Goal: Transaction & Acquisition: Purchase product/service

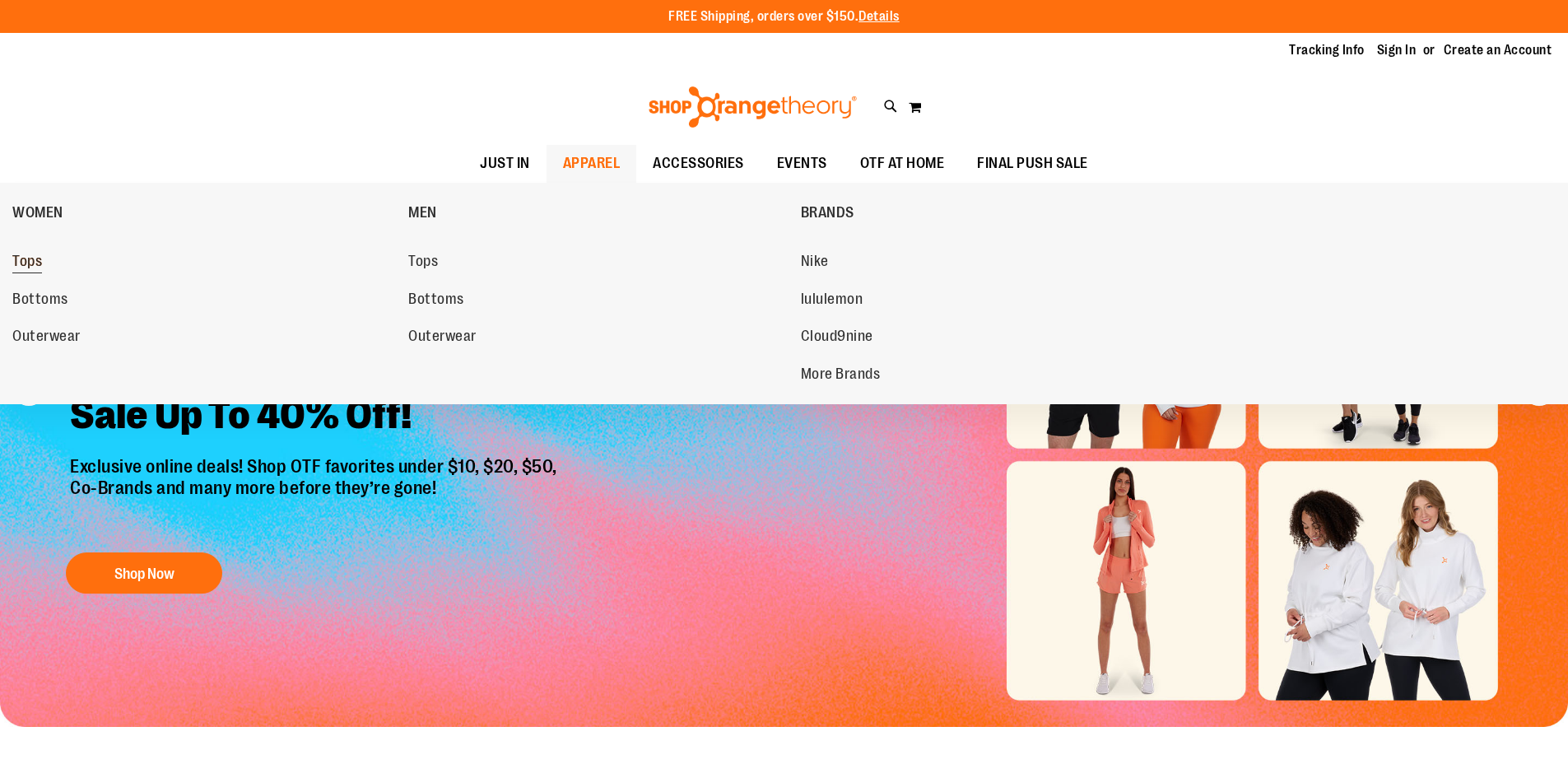
type input "**********"
click at [46, 257] on link "Tops" at bounding box center [202, 262] width 380 height 30
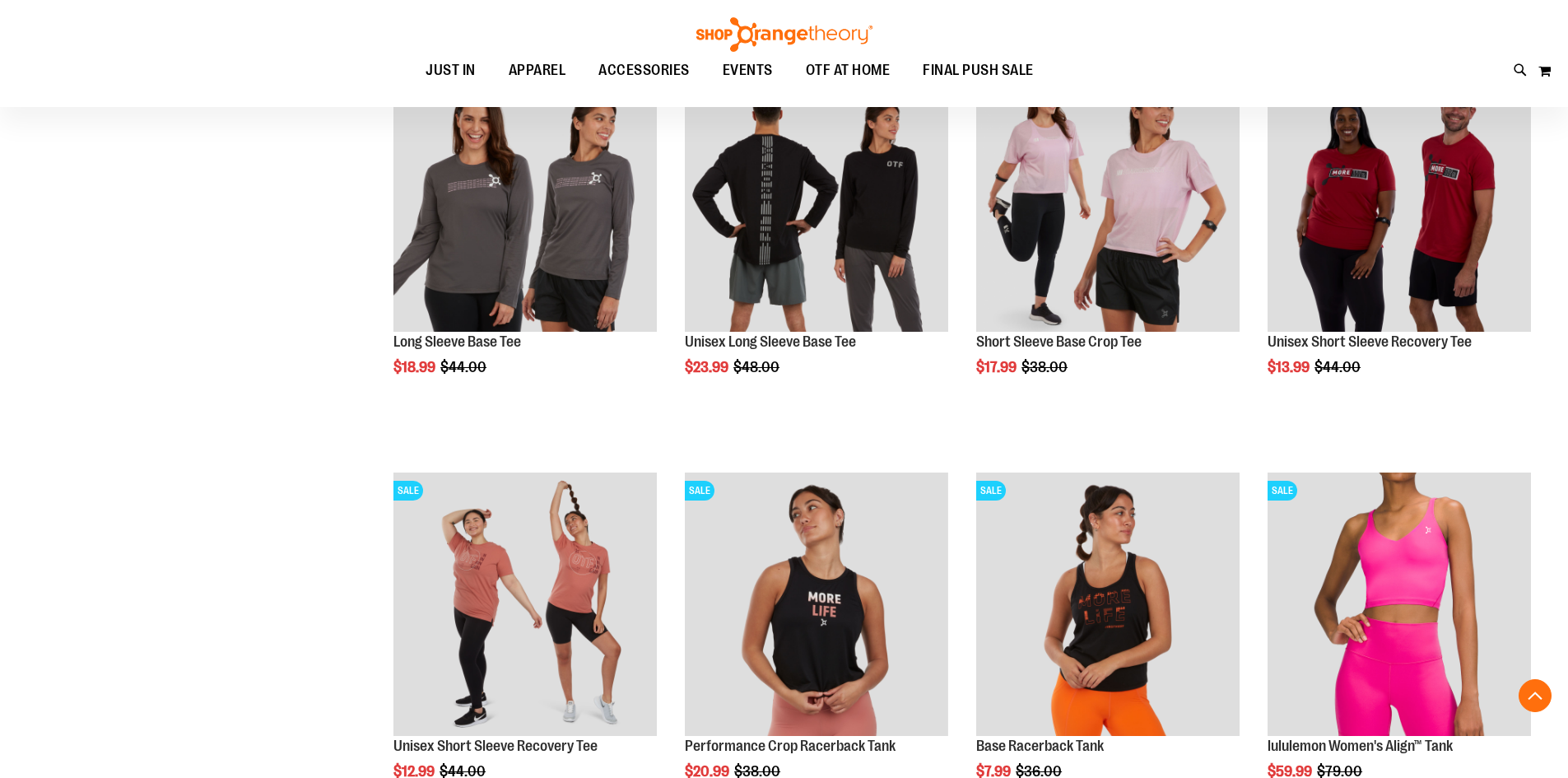
scroll to position [823, 0]
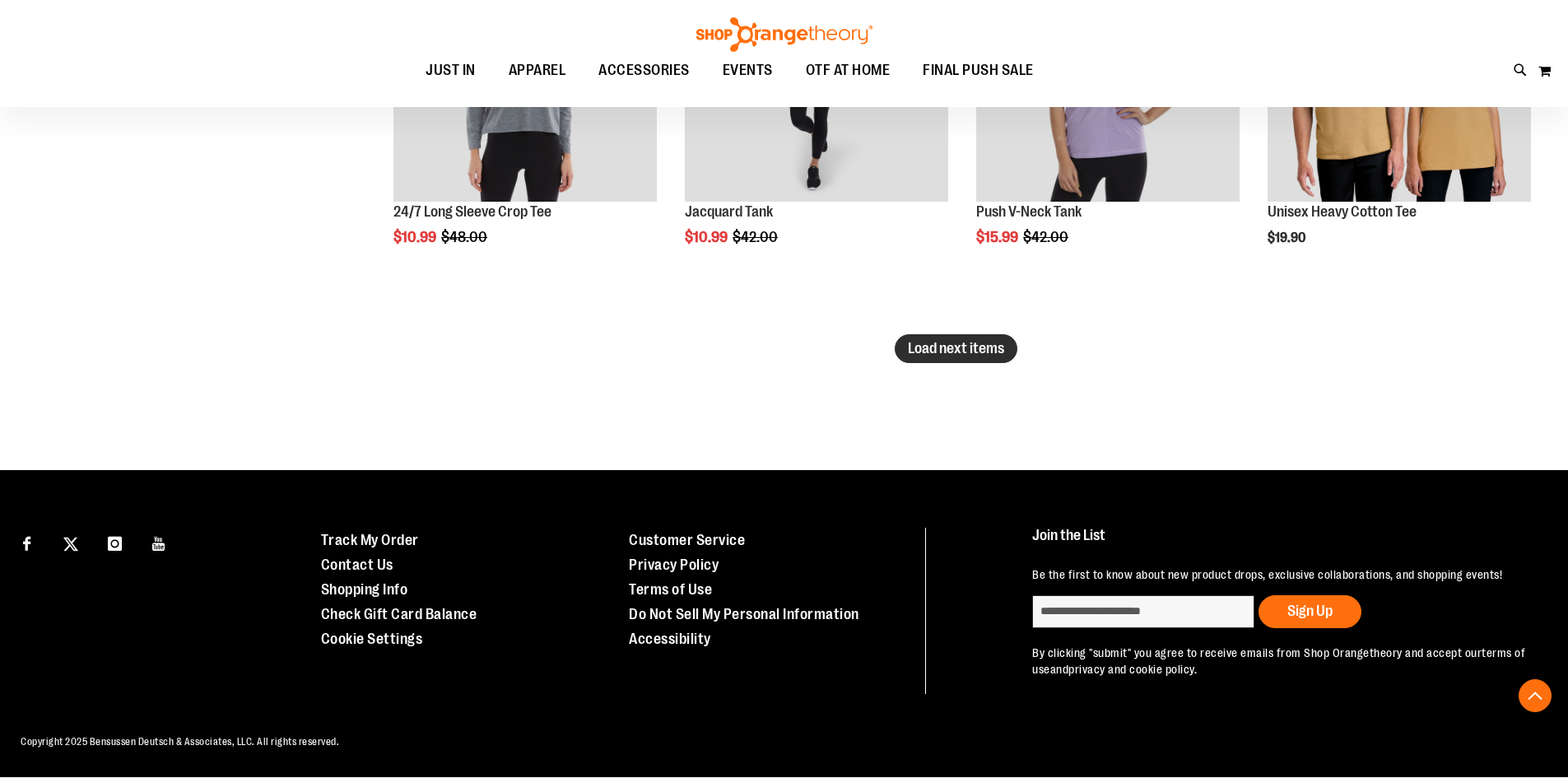
type input "**********"
click at [962, 353] on span "Load next items" at bounding box center [957, 348] width 96 height 16
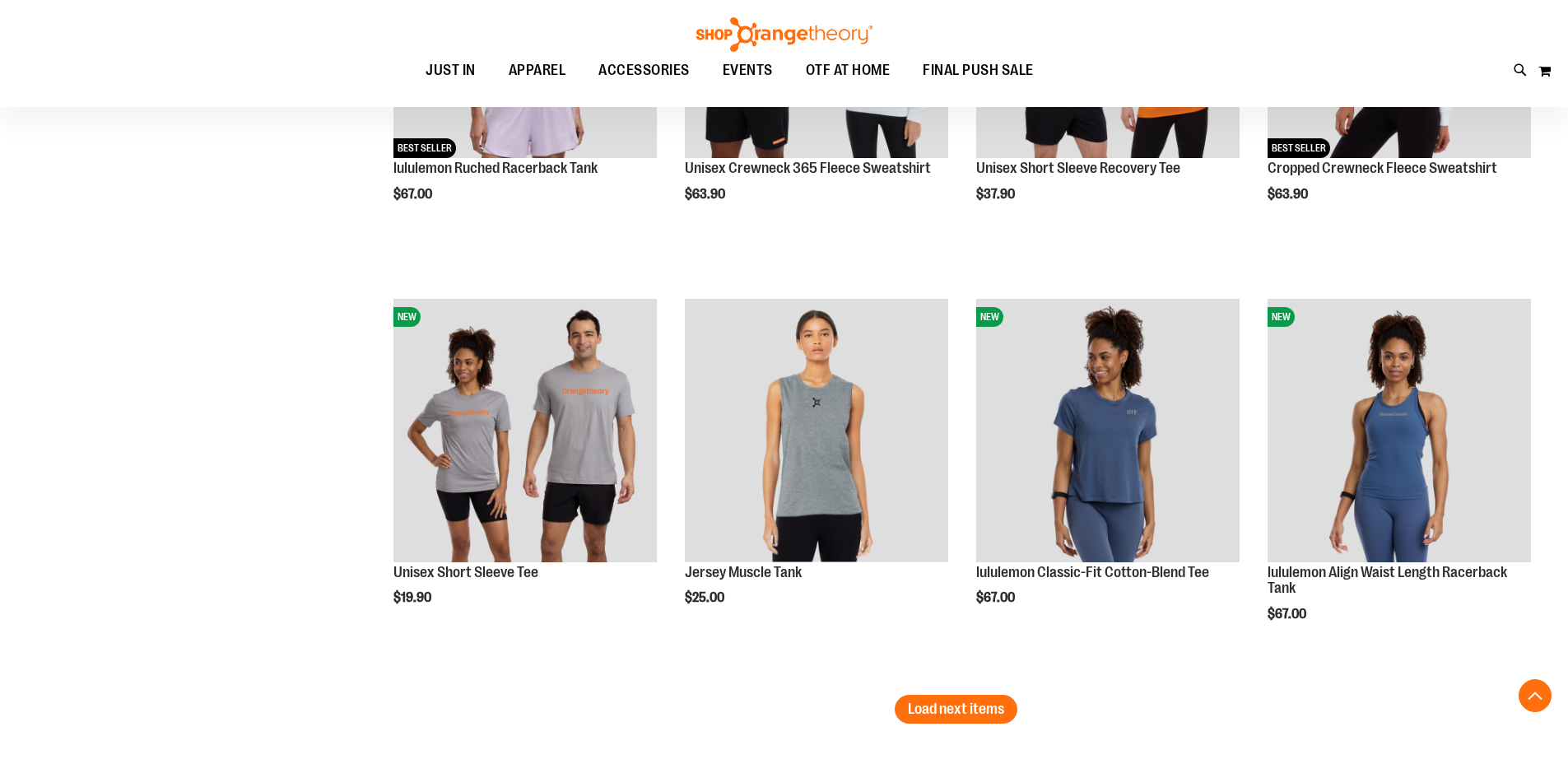
scroll to position [4620, 0]
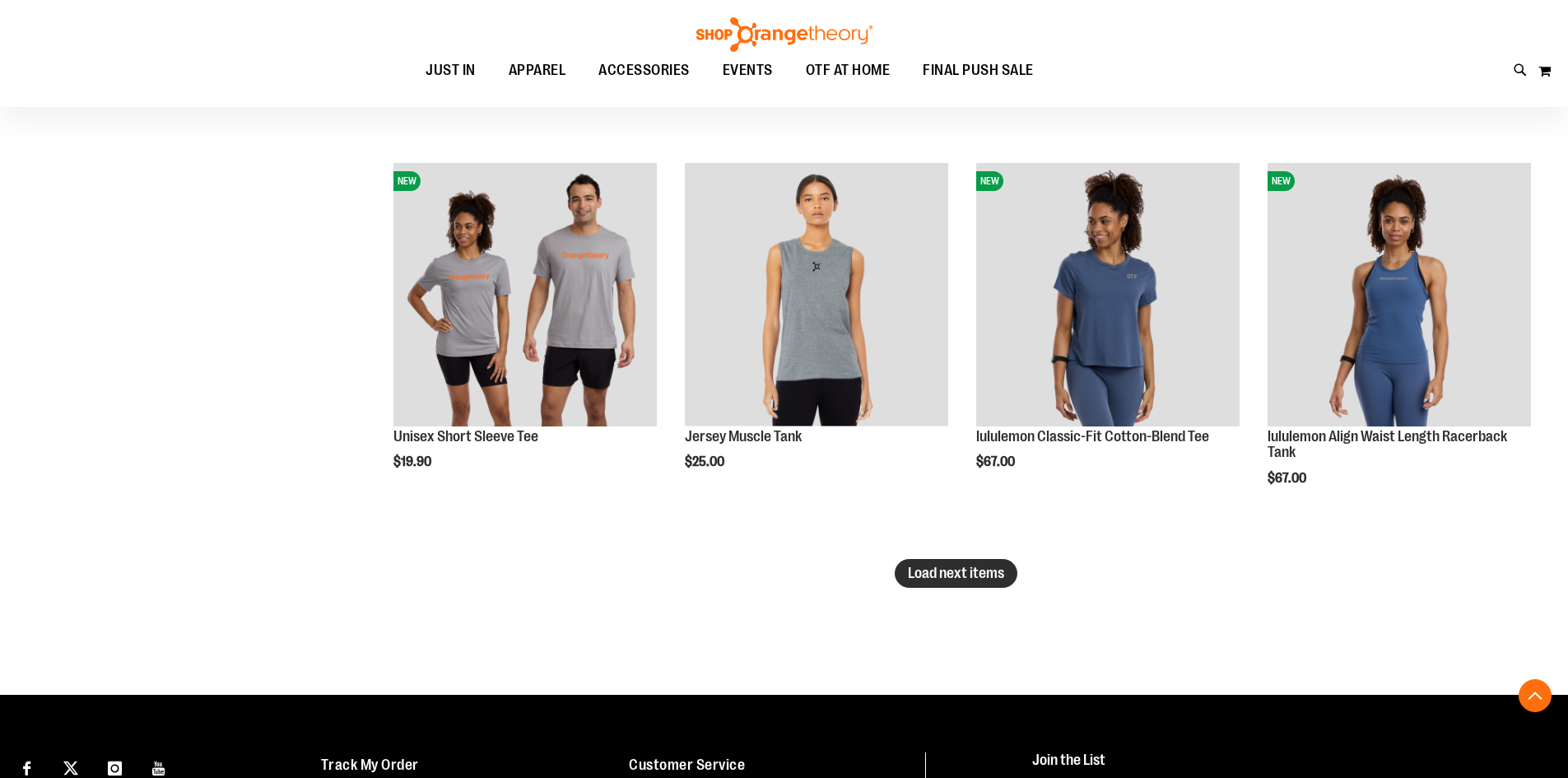
click at [1013, 565] on button "Load next items" at bounding box center [957, 574] width 123 height 29
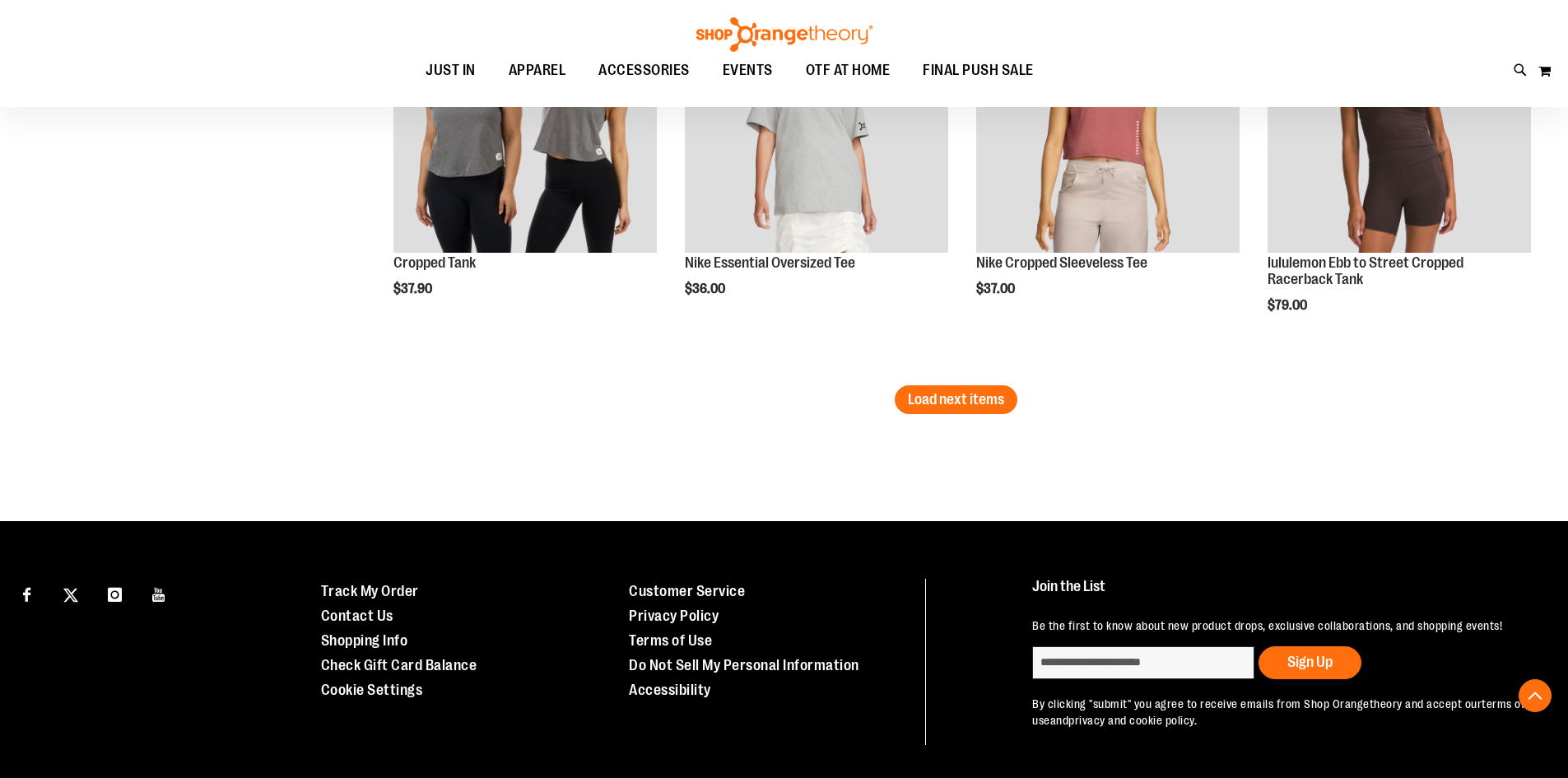
scroll to position [6020, 0]
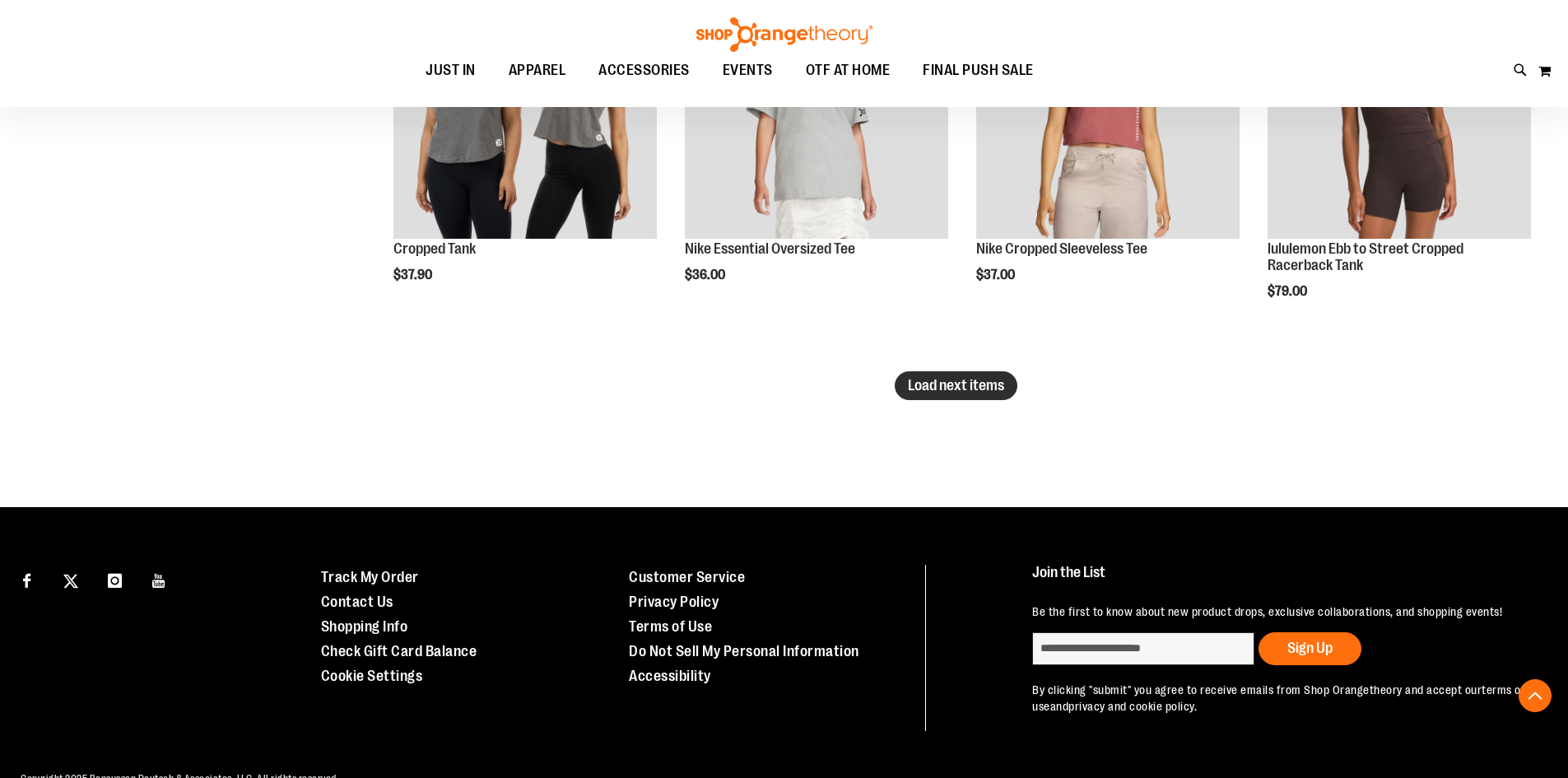
click at [972, 387] on span "Load next items" at bounding box center [957, 385] width 96 height 16
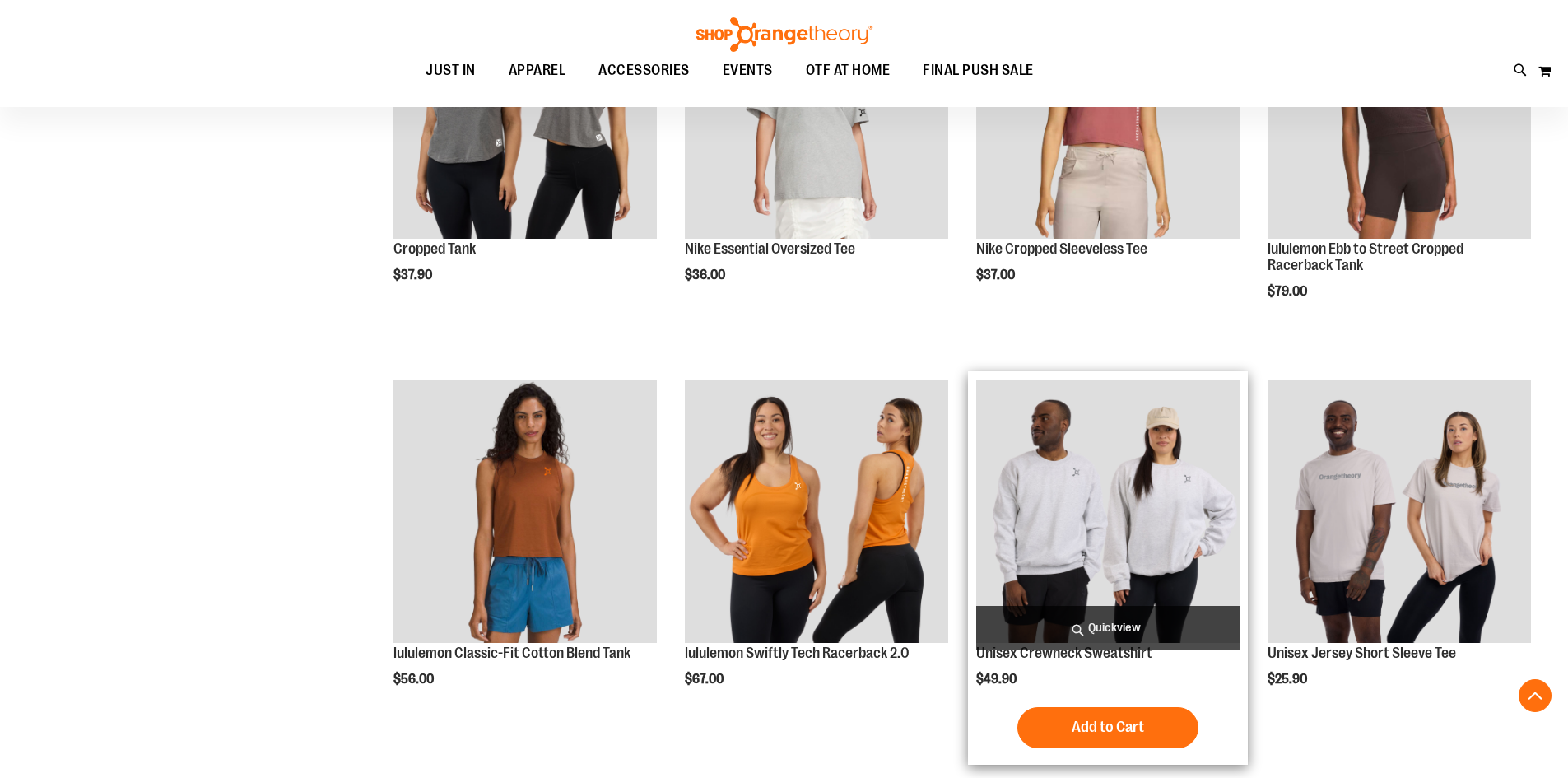
click at [1156, 538] on img "product" at bounding box center [1108, 512] width 263 height 264
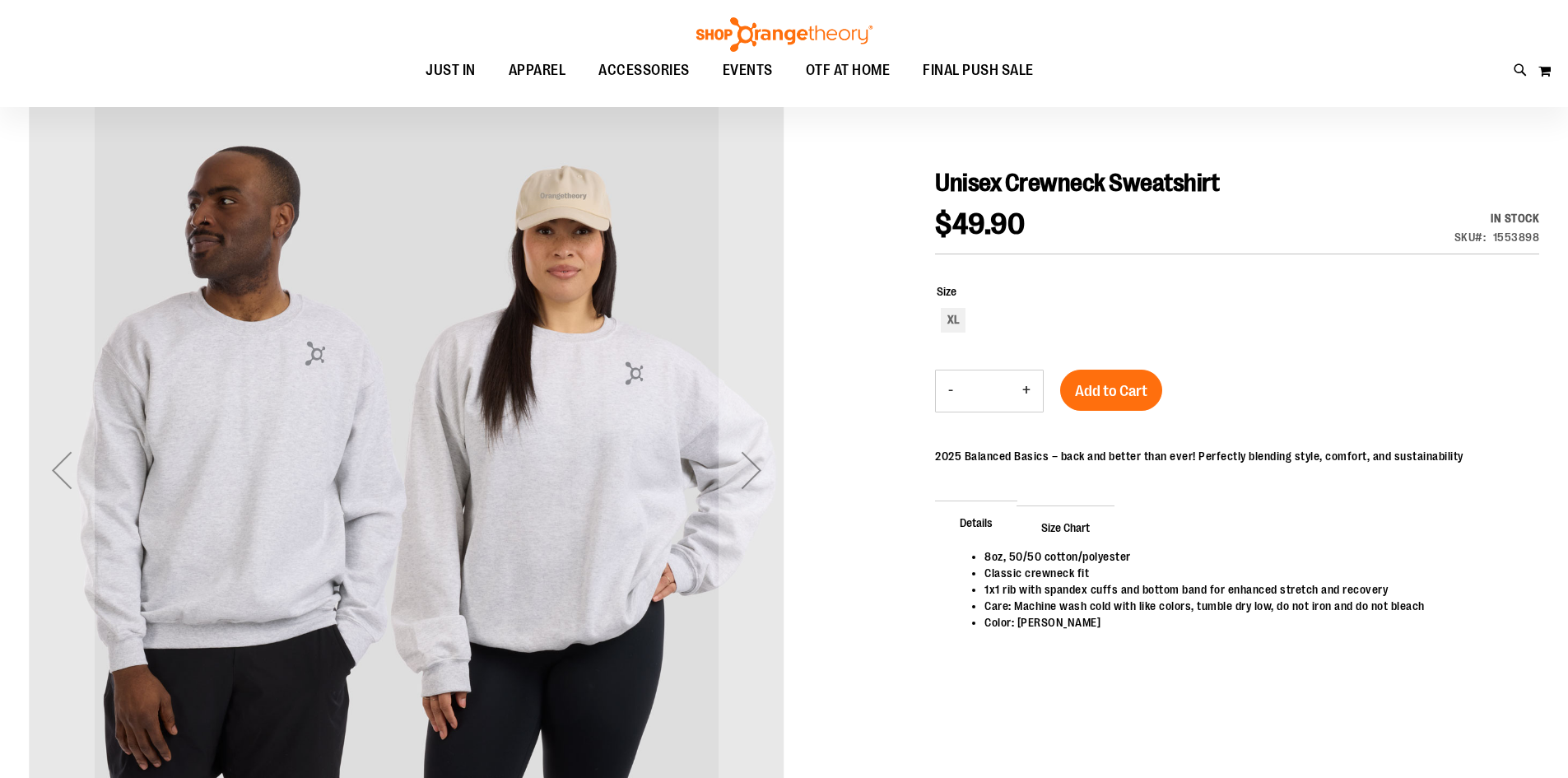
scroll to position [163, 0]
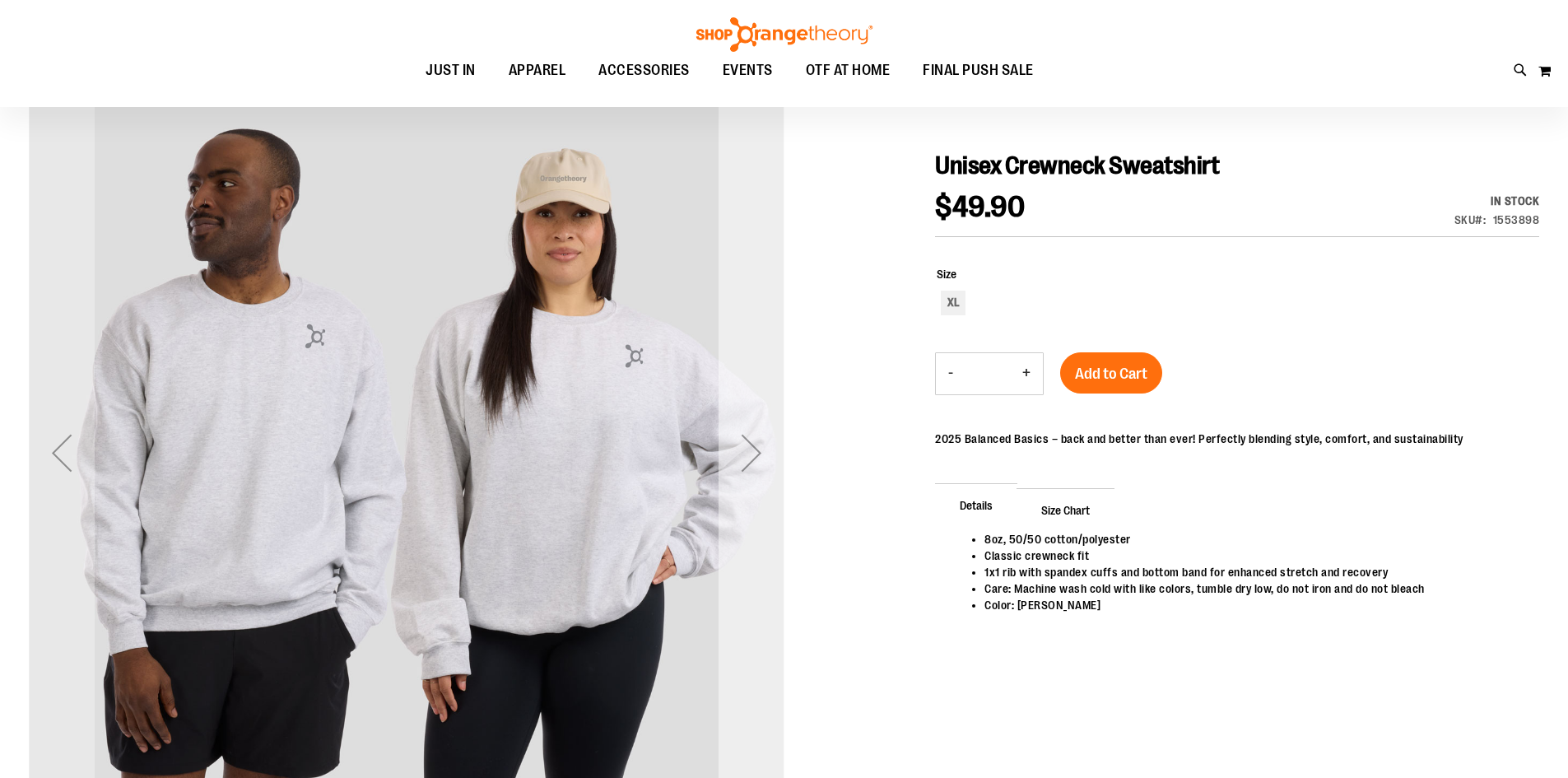
type input "**********"
click at [747, 438] on div "Next" at bounding box center [752, 453] width 66 height 66
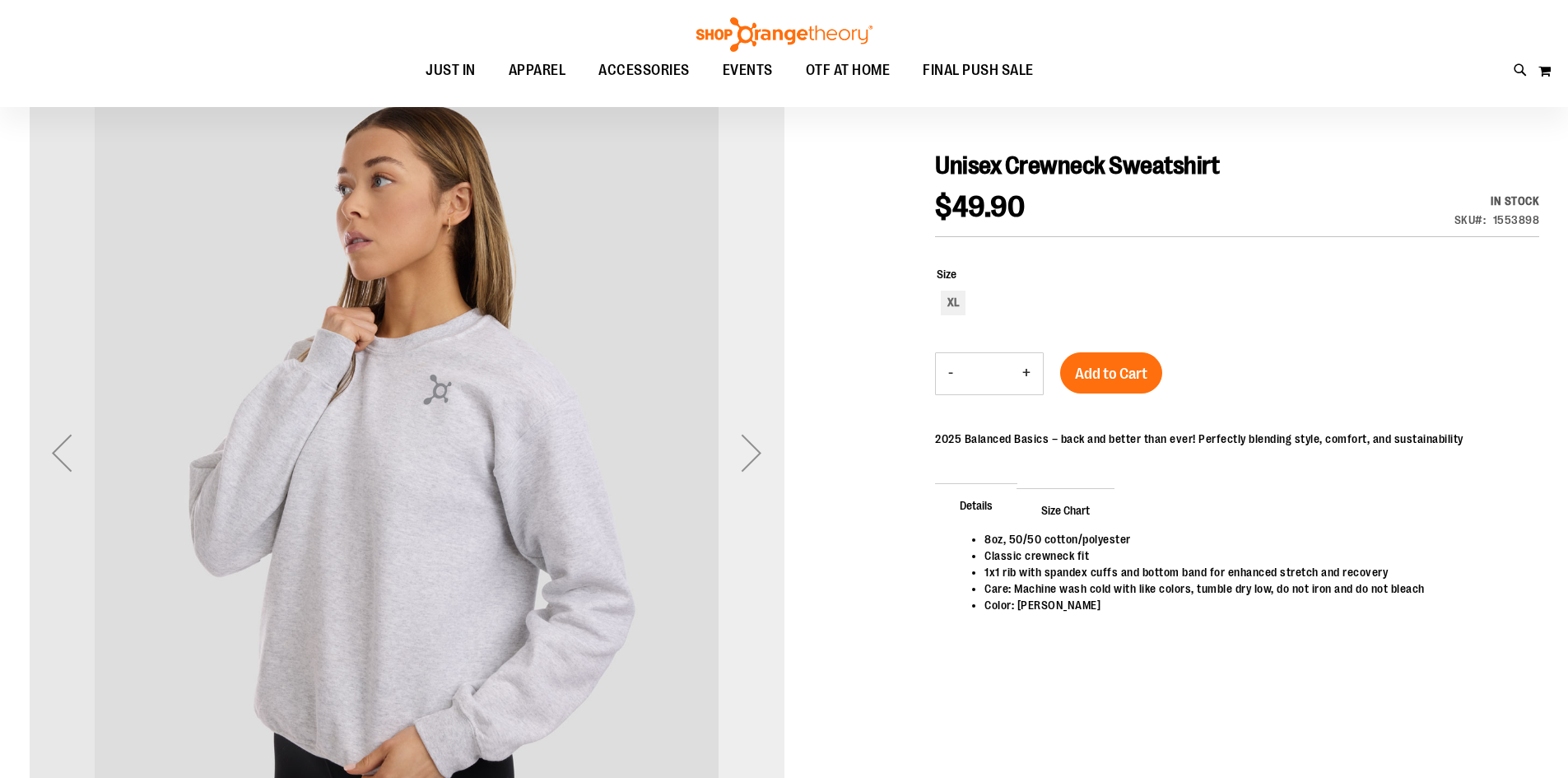
click at [747, 438] on div "Next" at bounding box center [752, 453] width 66 height 66
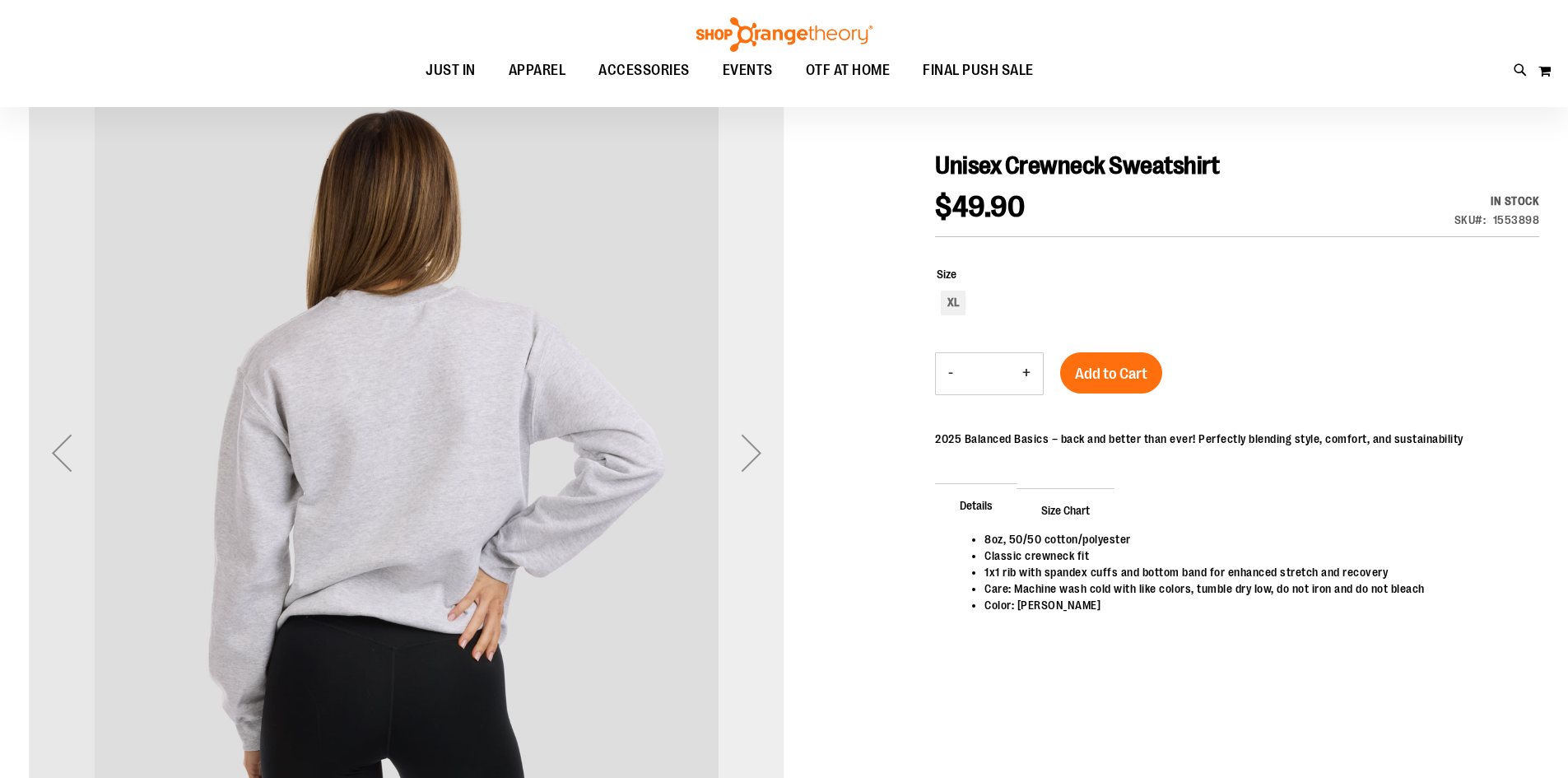
click at [747, 438] on div "Next" at bounding box center [752, 453] width 66 height 66
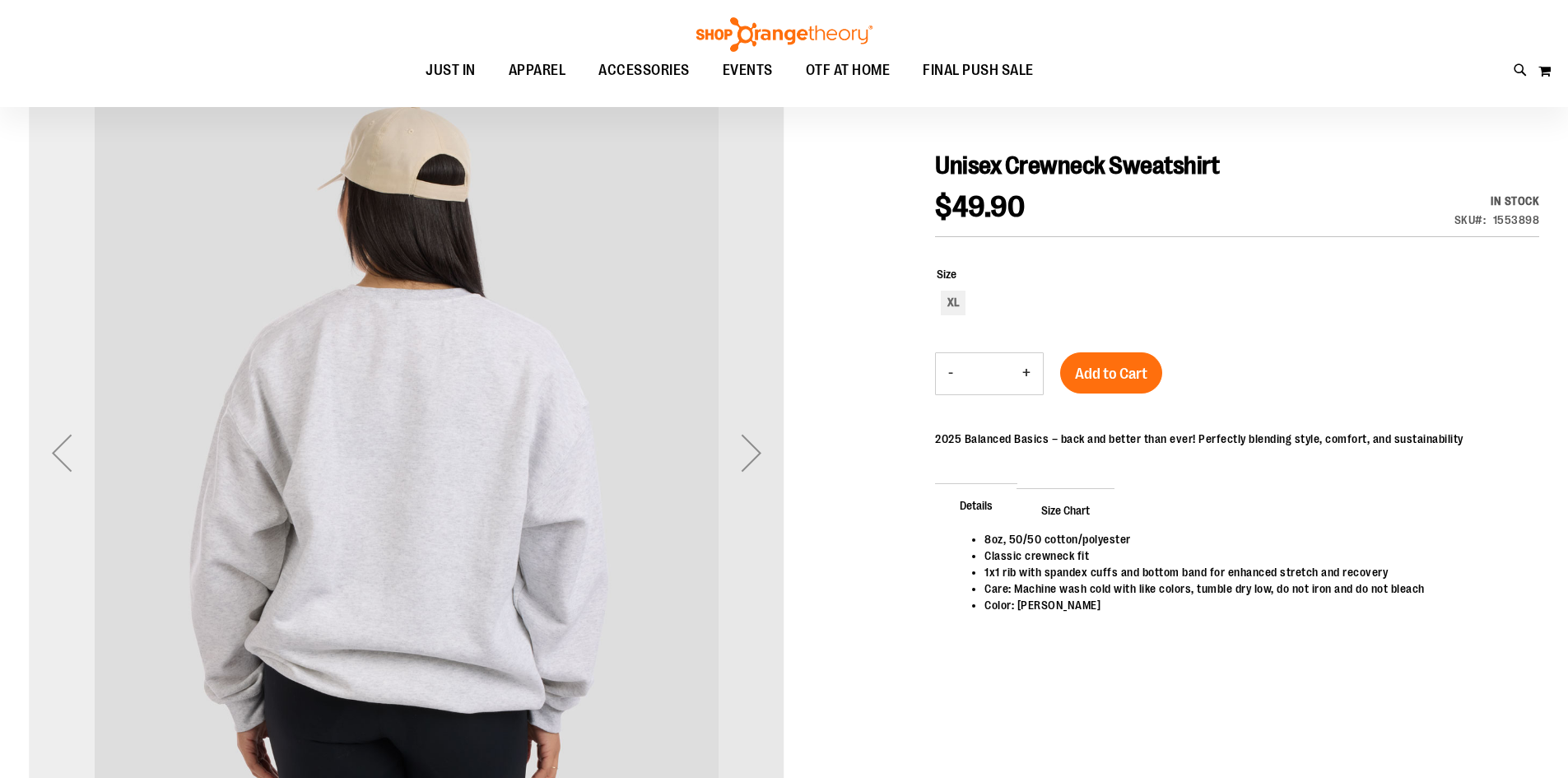
click at [43, 460] on div "Previous" at bounding box center [62, 453] width 66 height 66
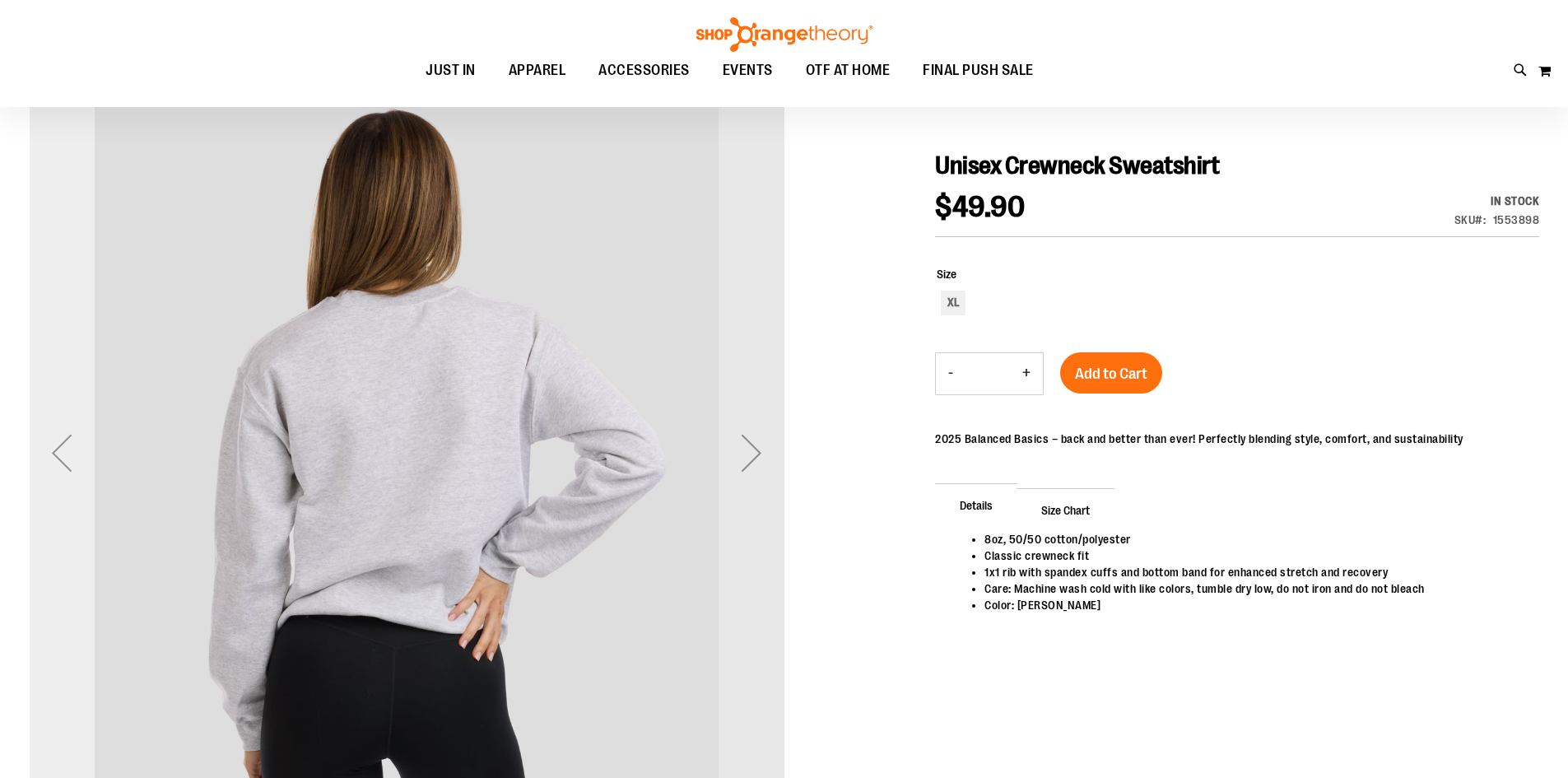
click at [43, 460] on div "Previous" at bounding box center [62, 453] width 66 height 66
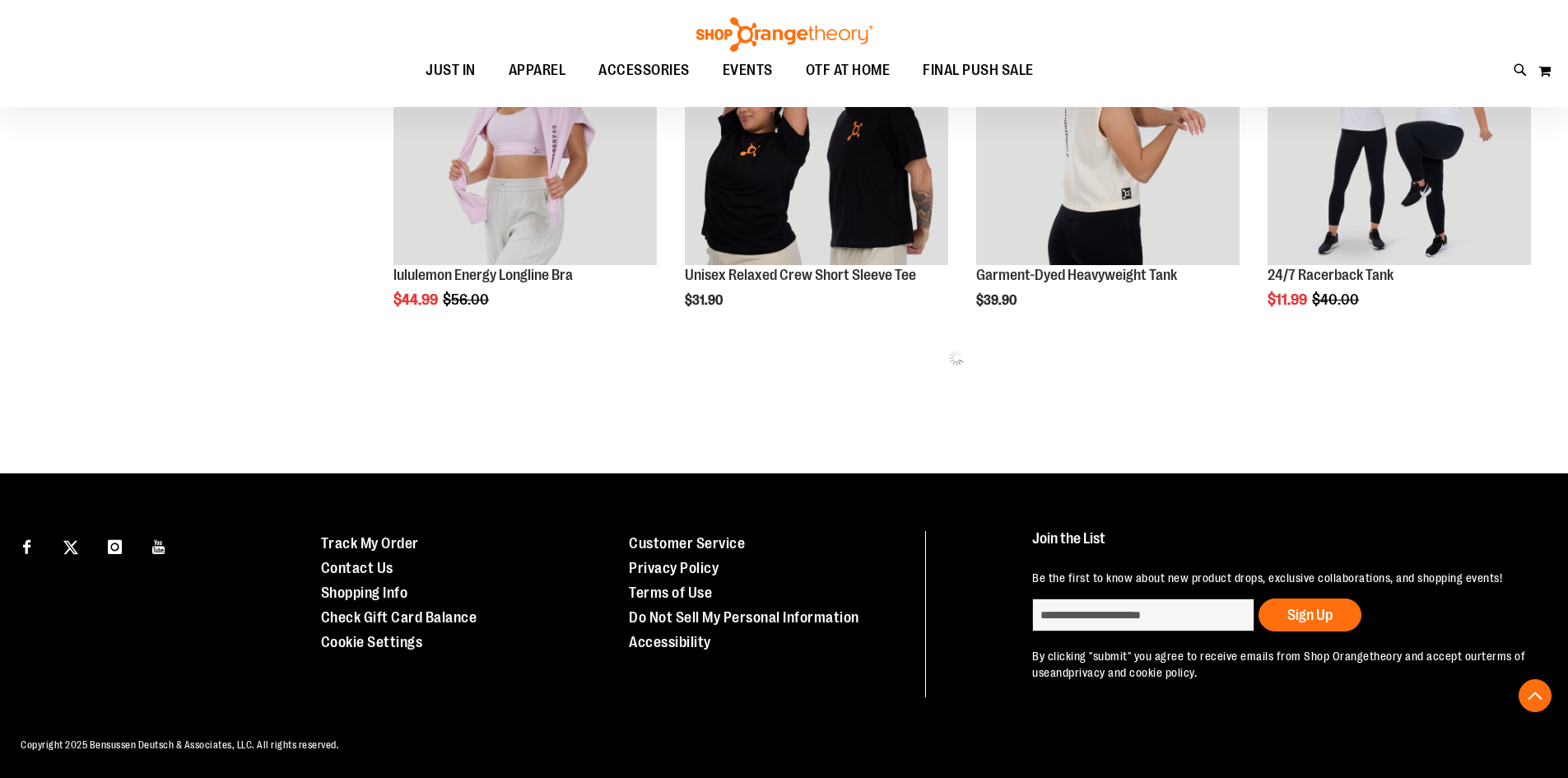
scroll to position [1092, 0]
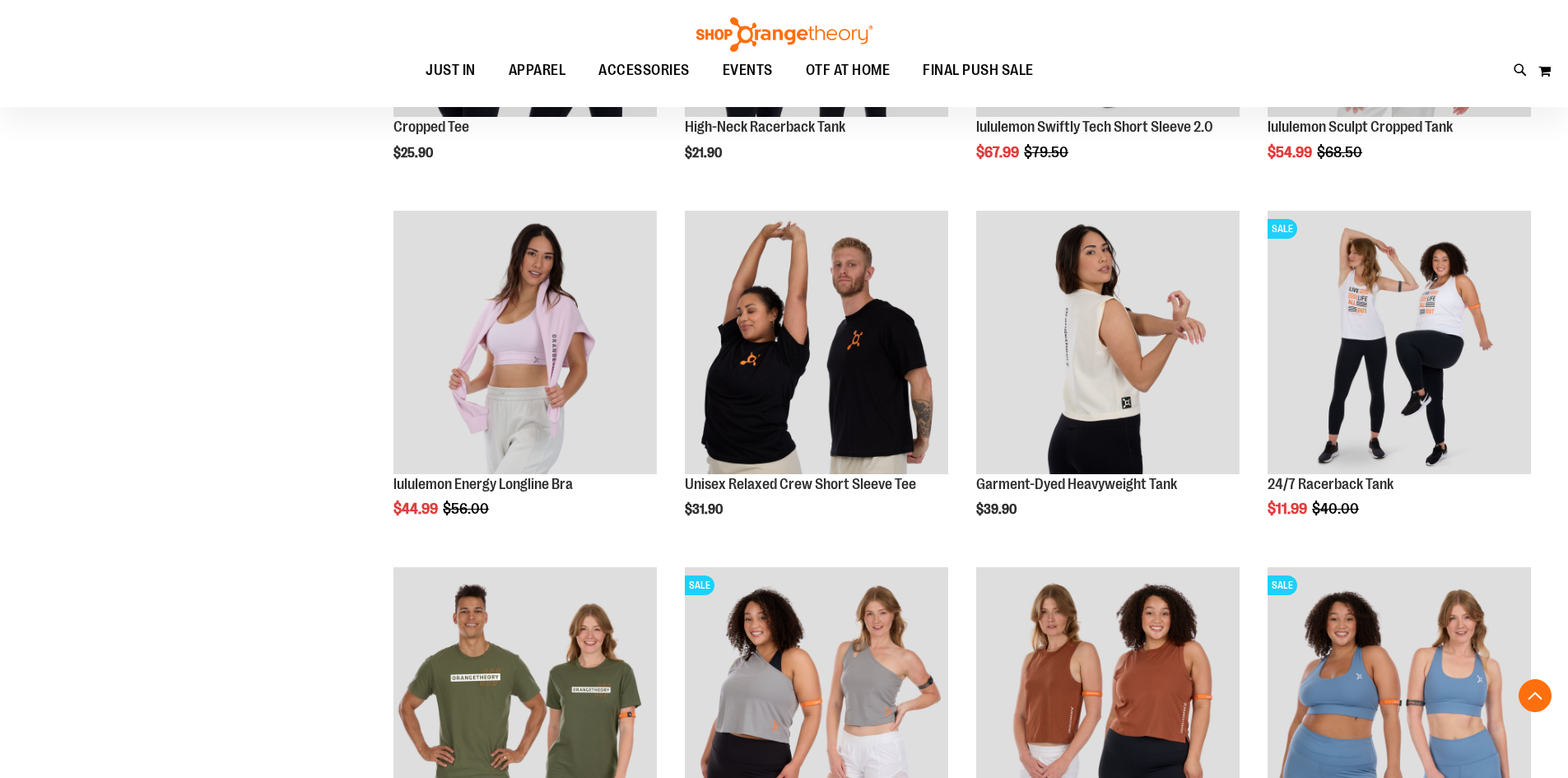
scroll to position [928, 0]
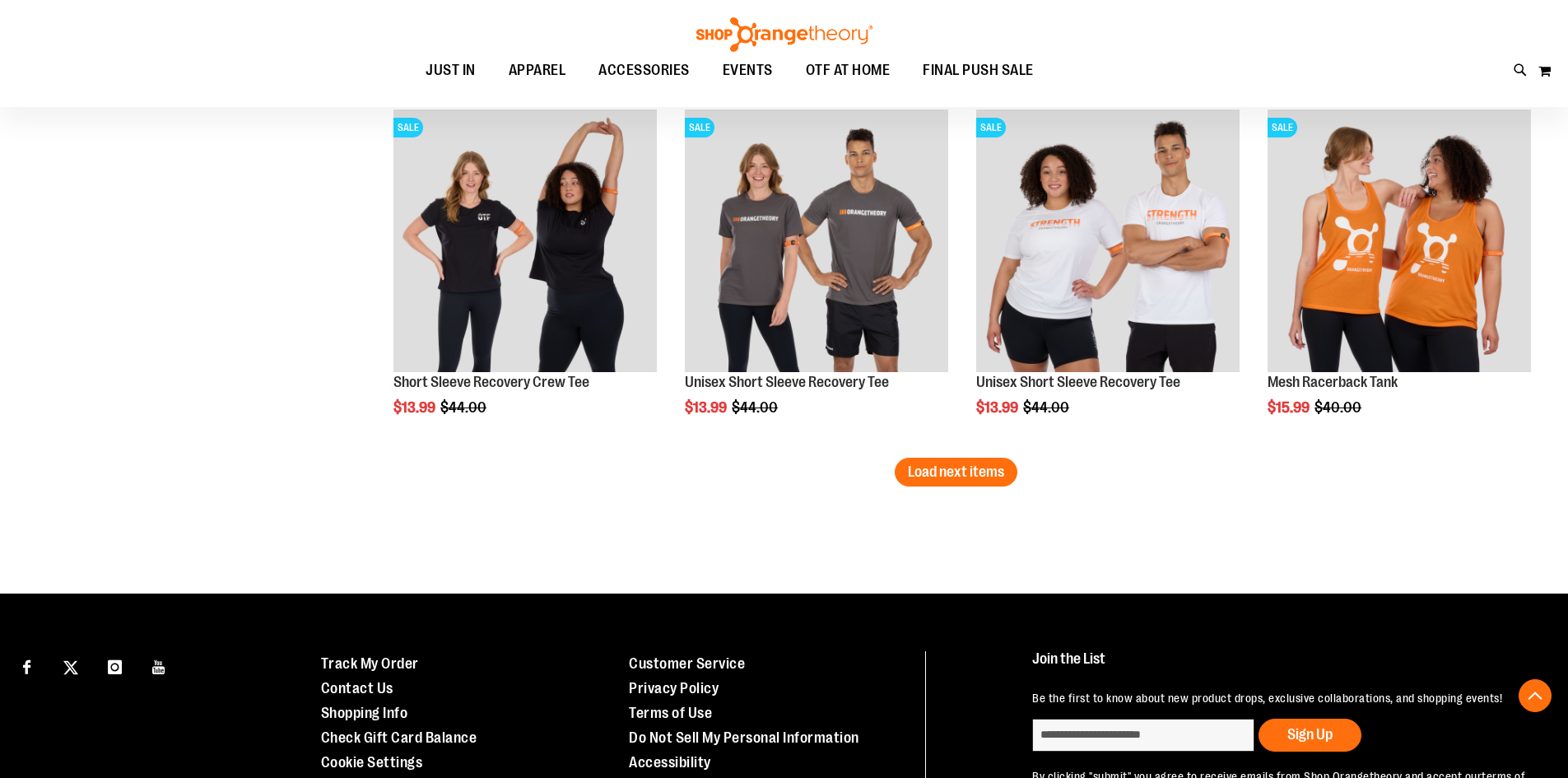
scroll to position [3152, 0]
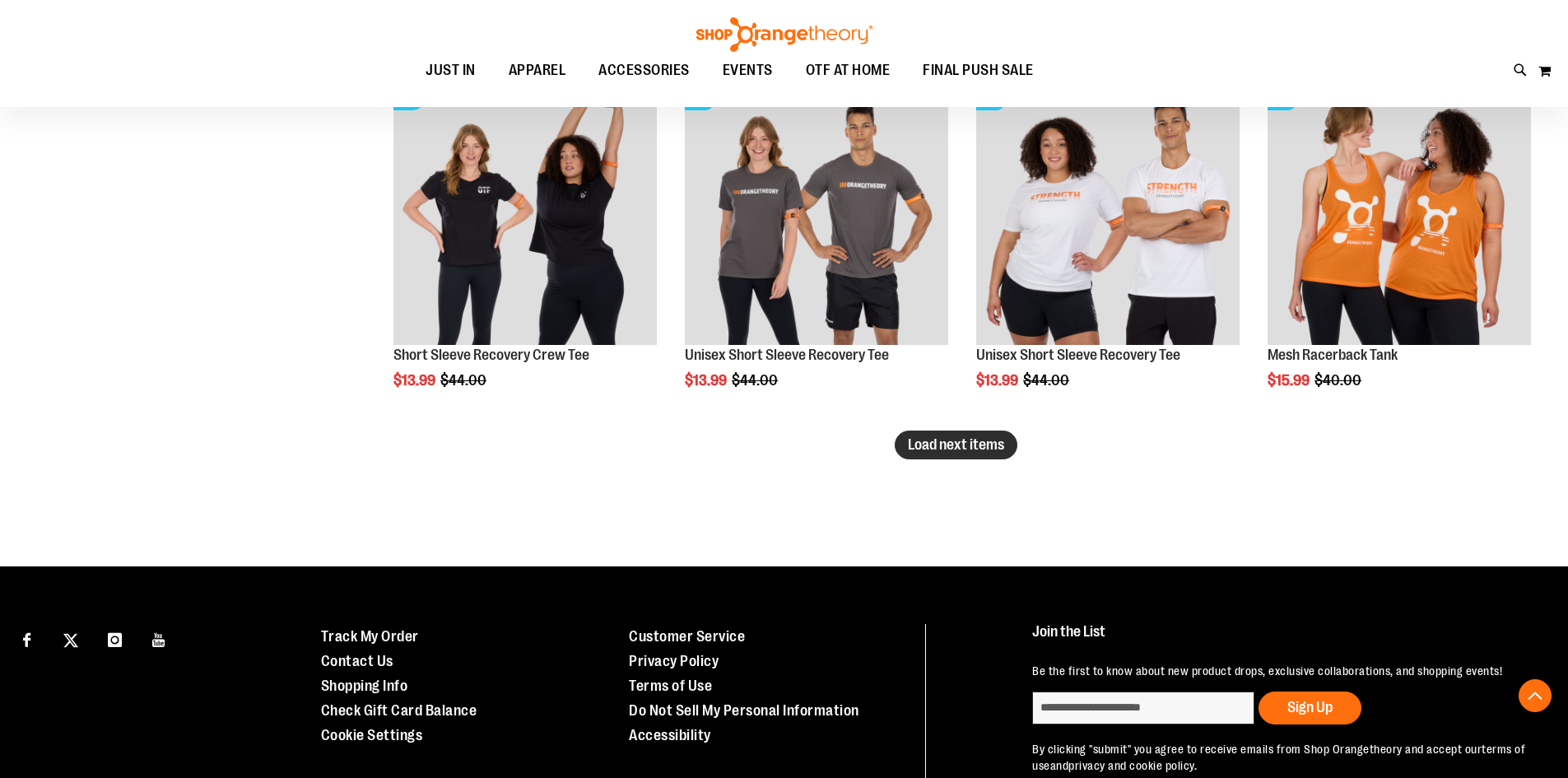
type input "**********"
click at [932, 441] on span "Load next items" at bounding box center [957, 444] width 96 height 16
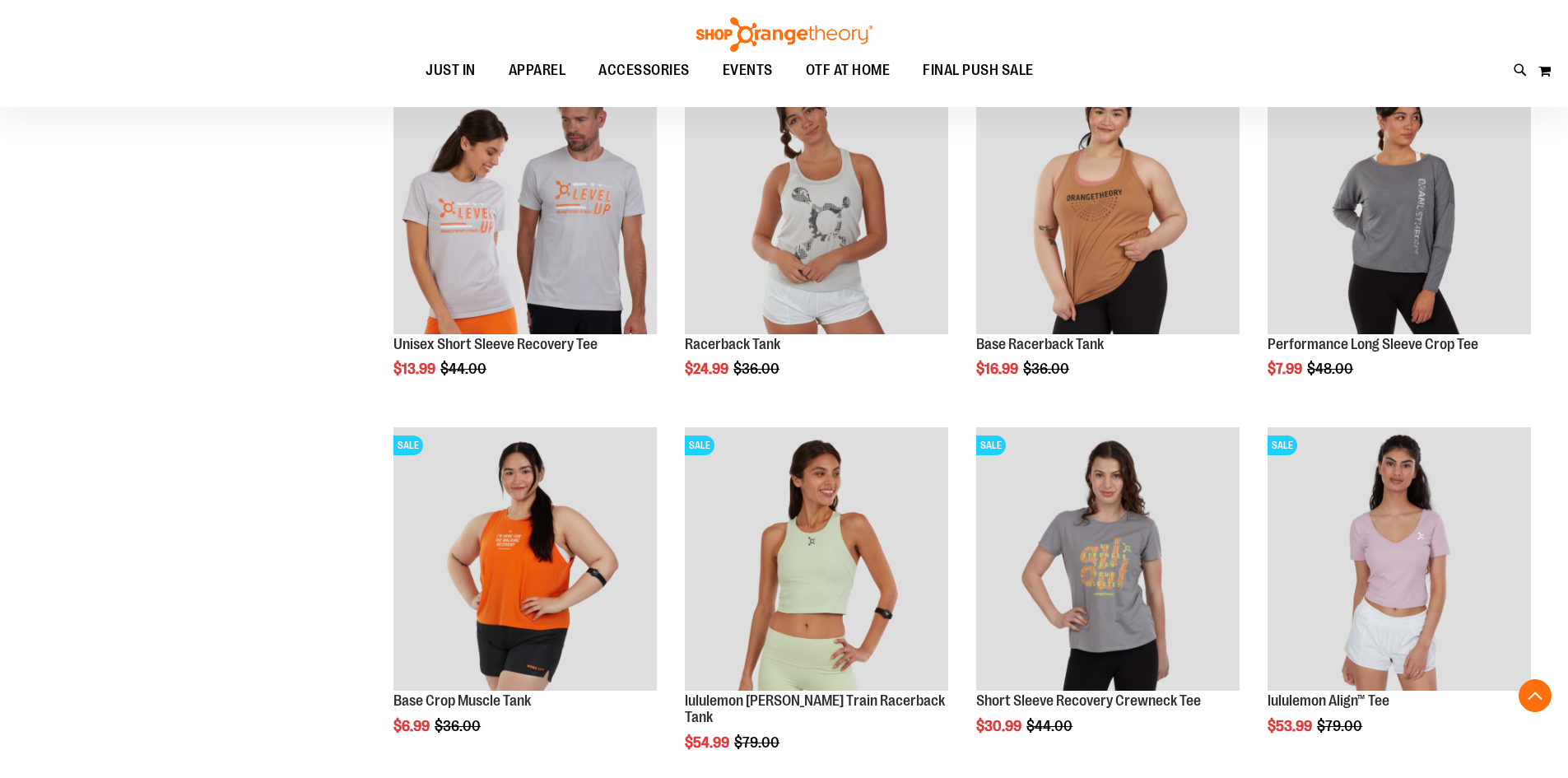
scroll to position [4058, 0]
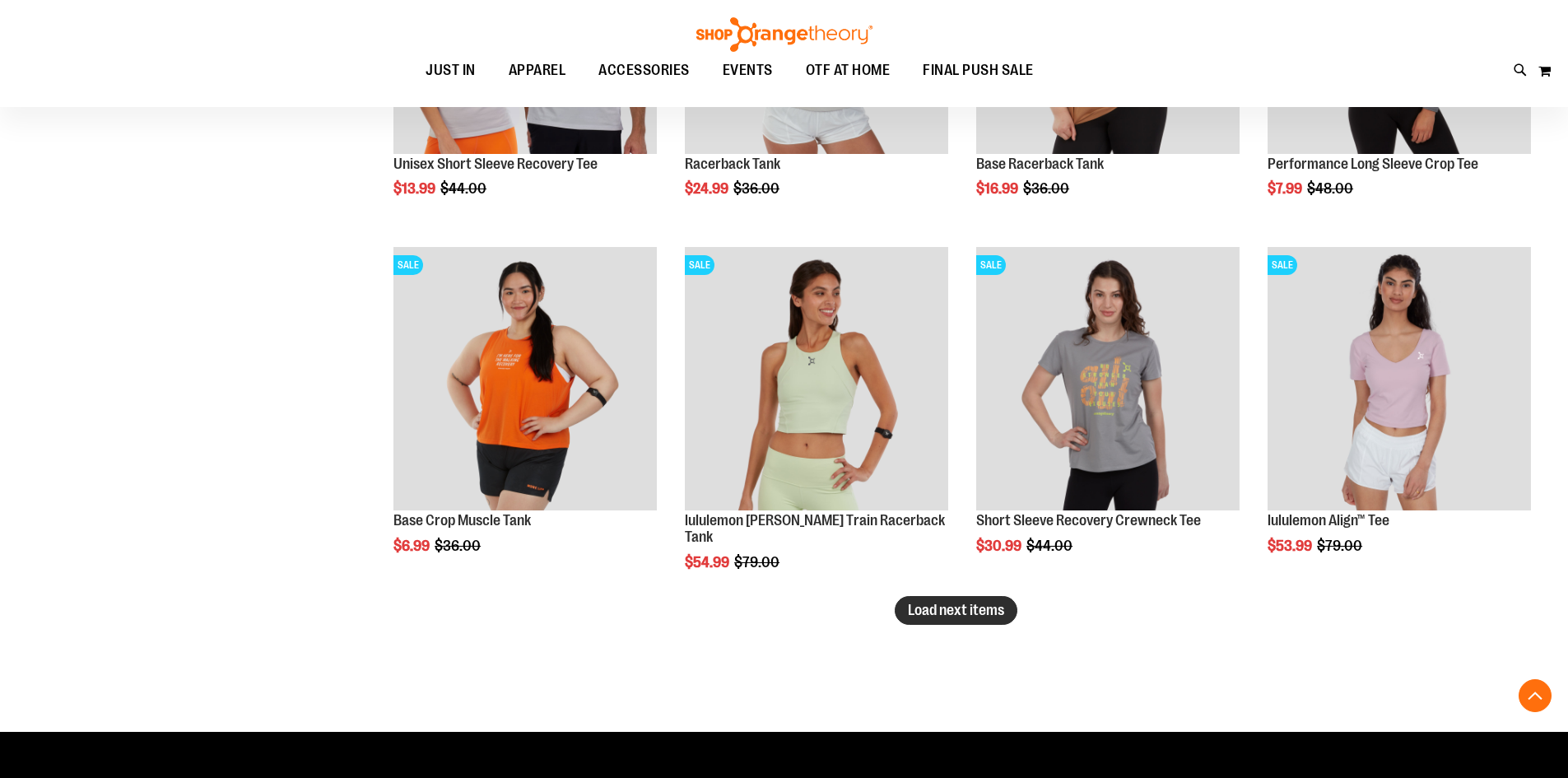
click at [922, 605] on span "Load next items" at bounding box center [957, 610] width 96 height 16
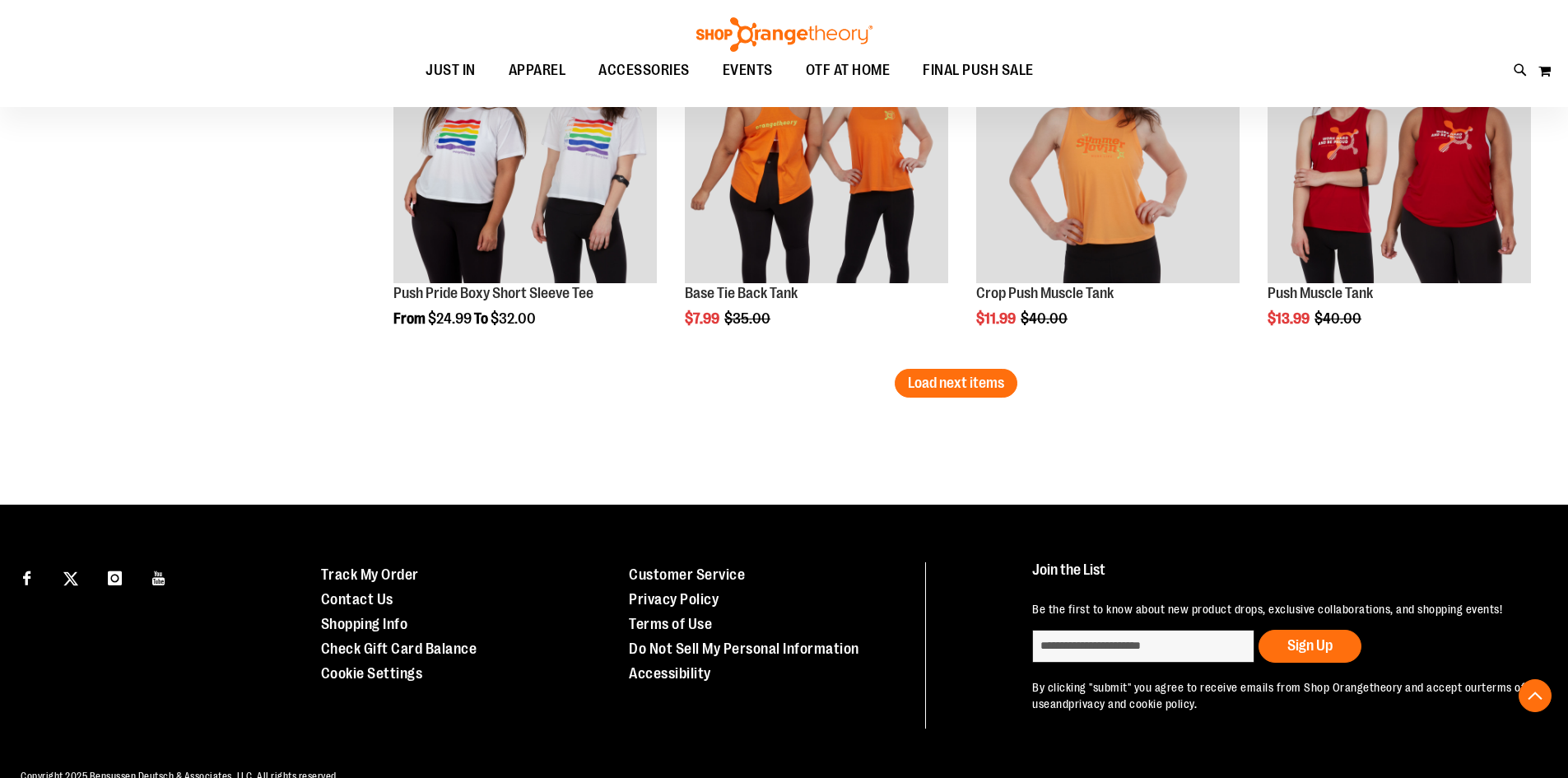
scroll to position [5376, 0]
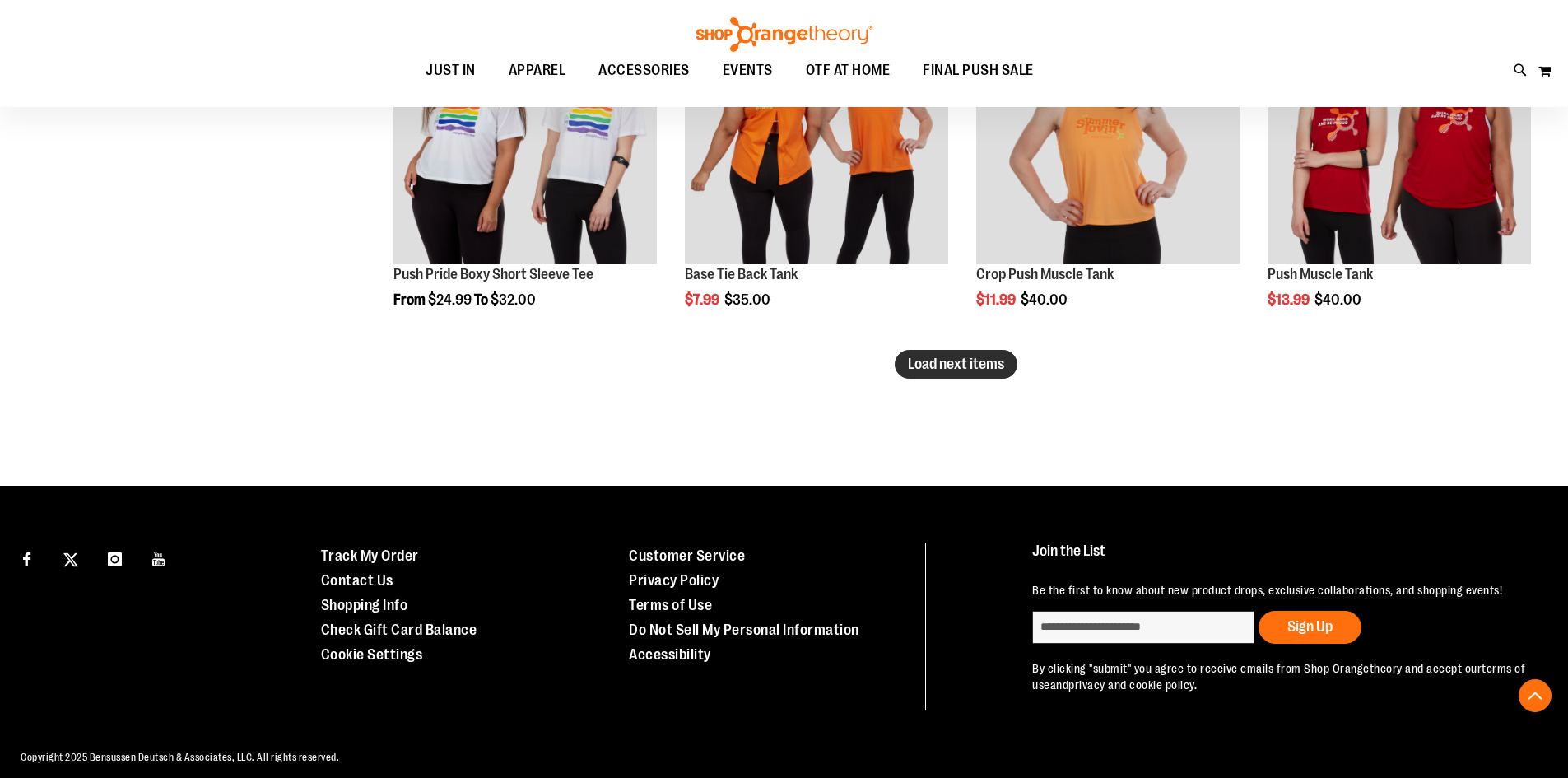
click at [903, 363] on button "Load next items" at bounding box center [957, 364] width 123 height 29
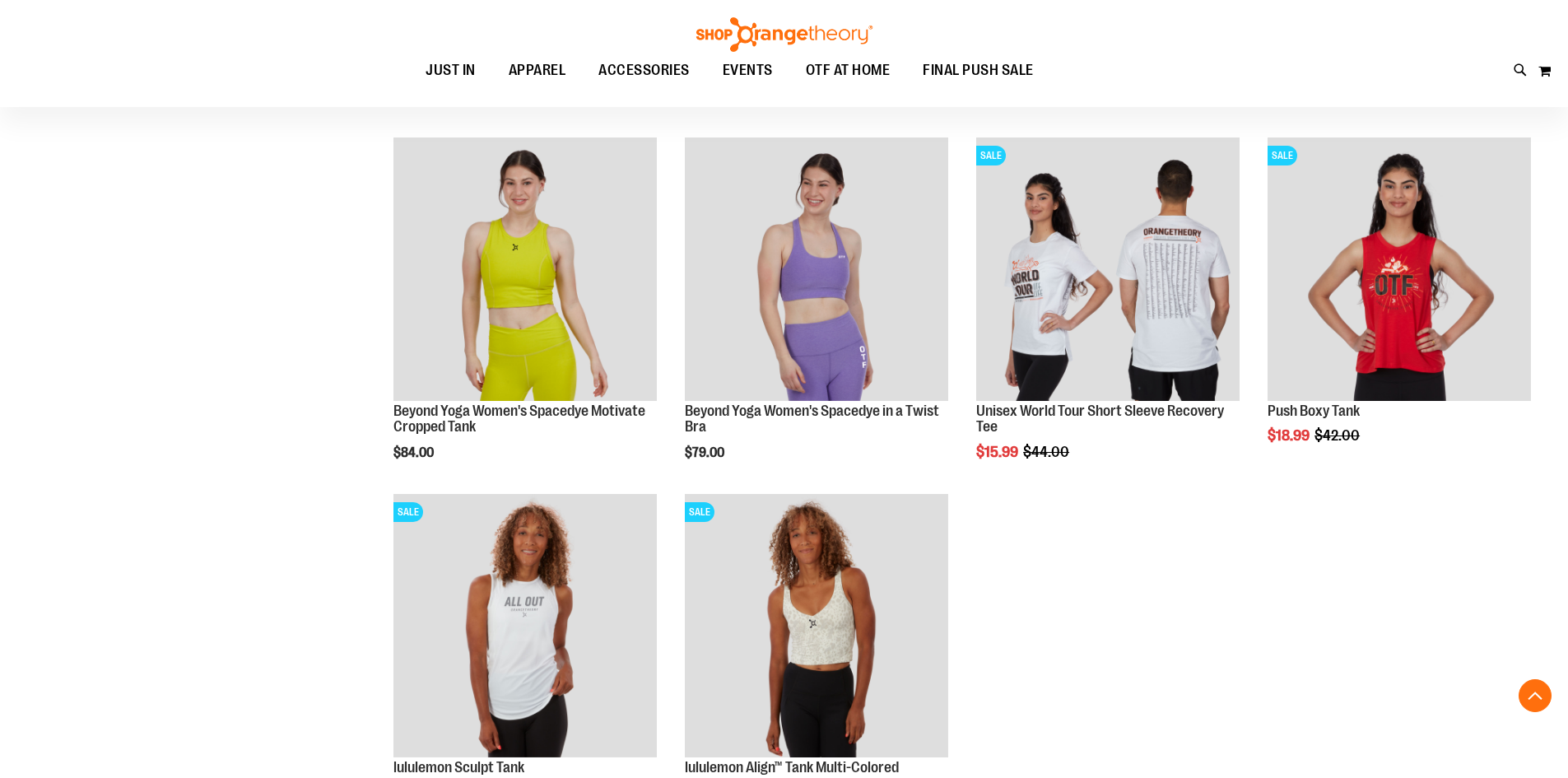
scroll to position [5952, 0]
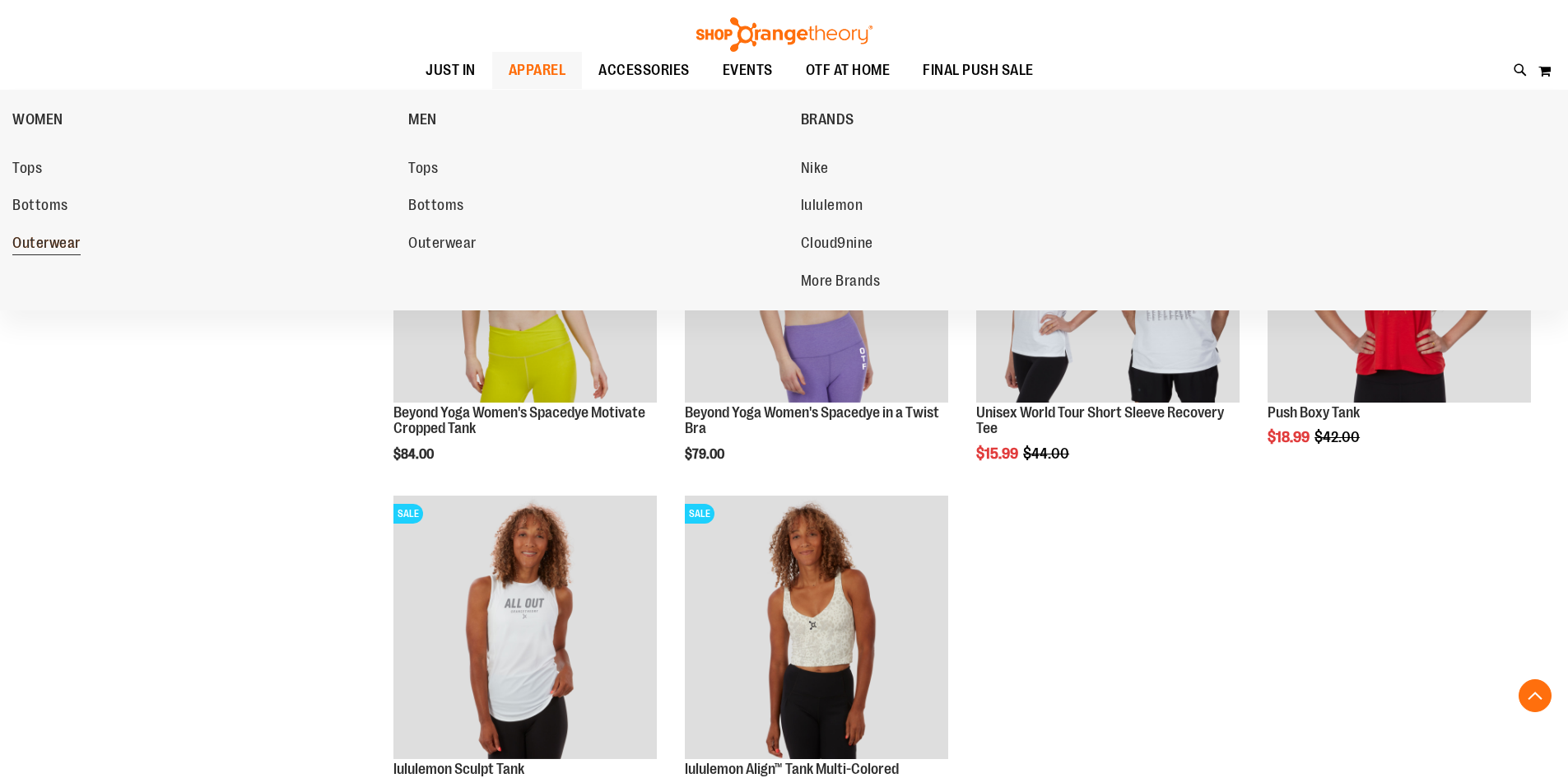
click at [40, 246] on span "Outerwear" at bounding box center [46, 244] width 68 height 20
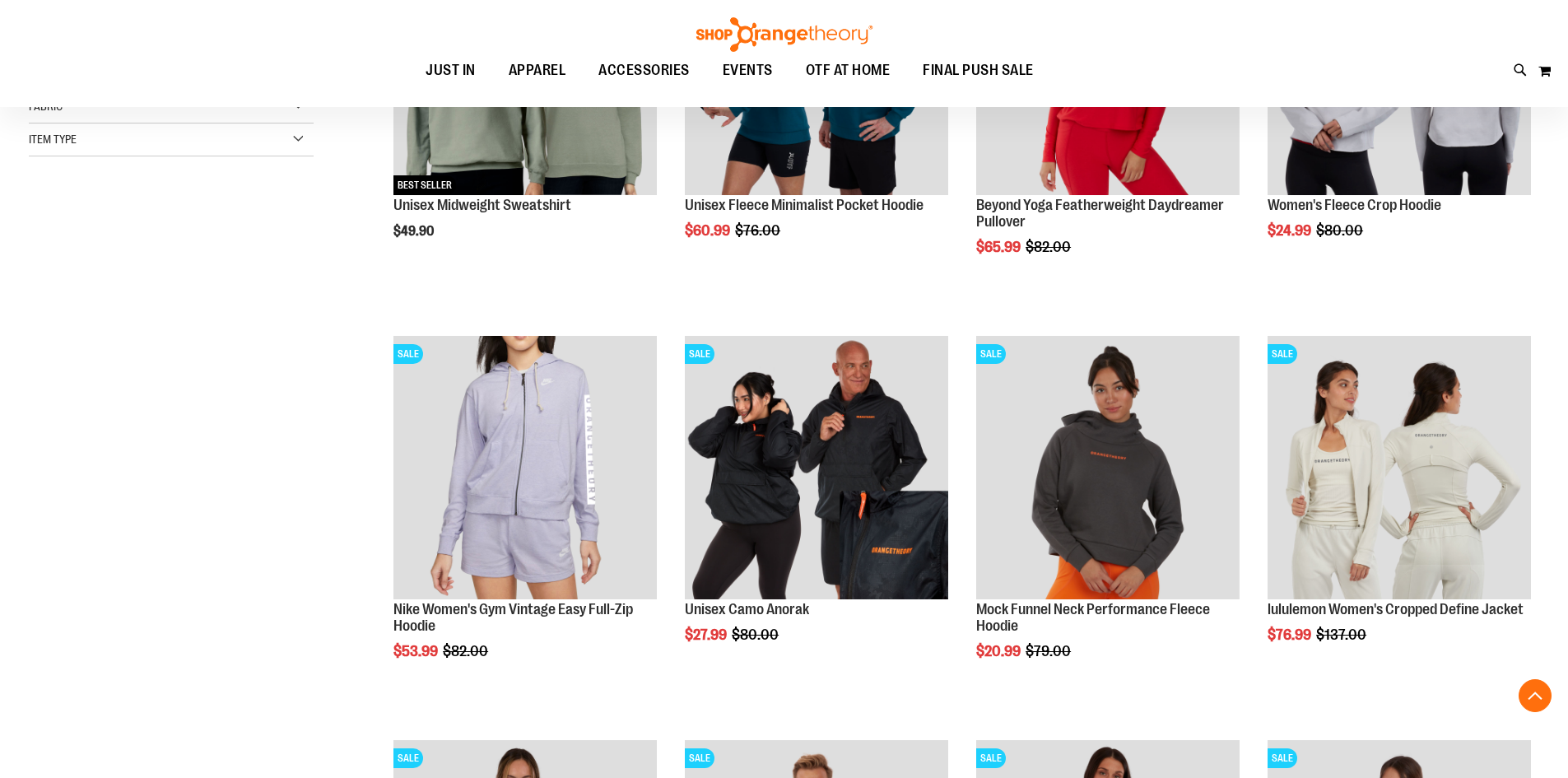
scroll to position [493, 0]
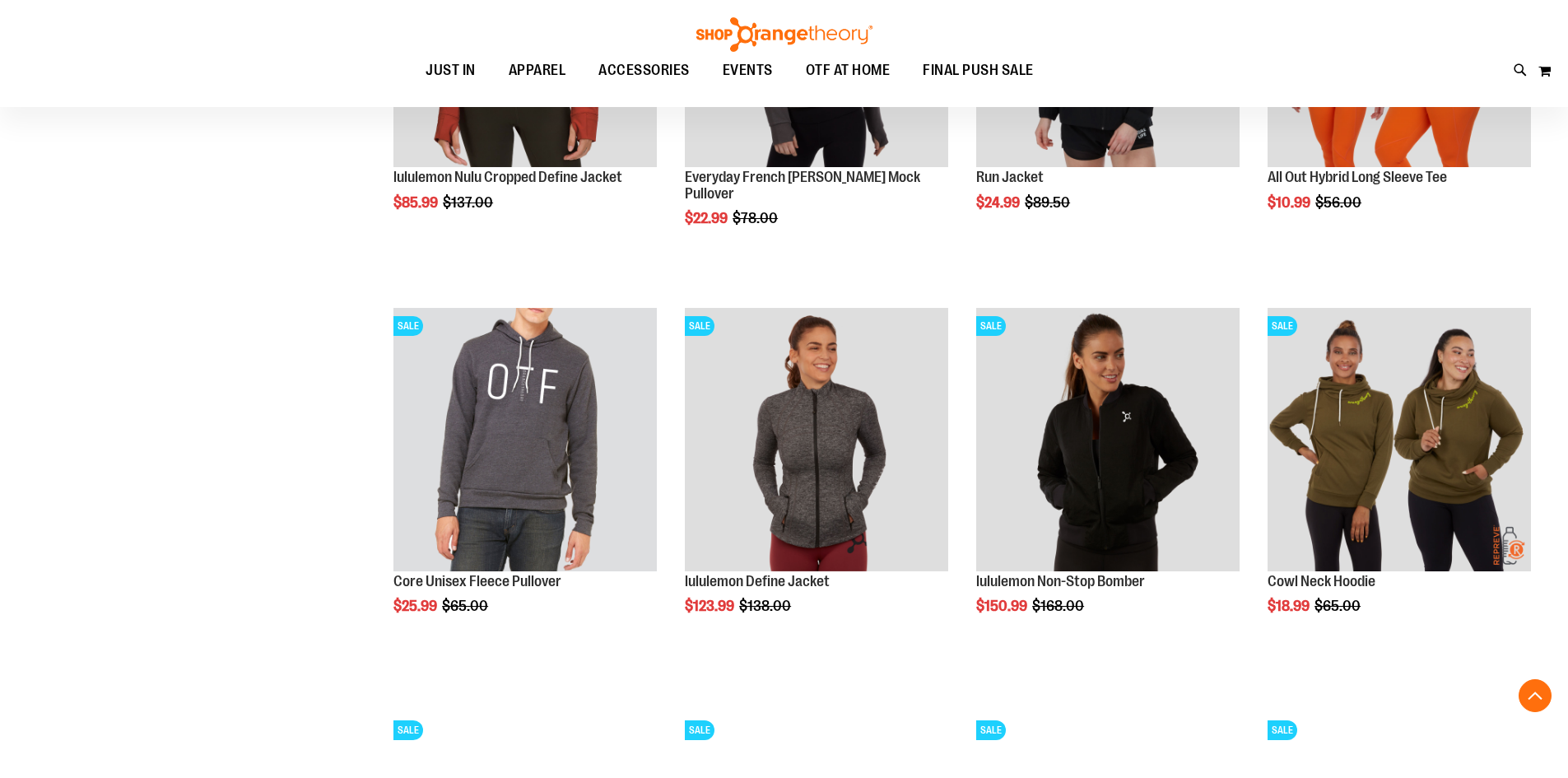
scroll to position [1646, 0]
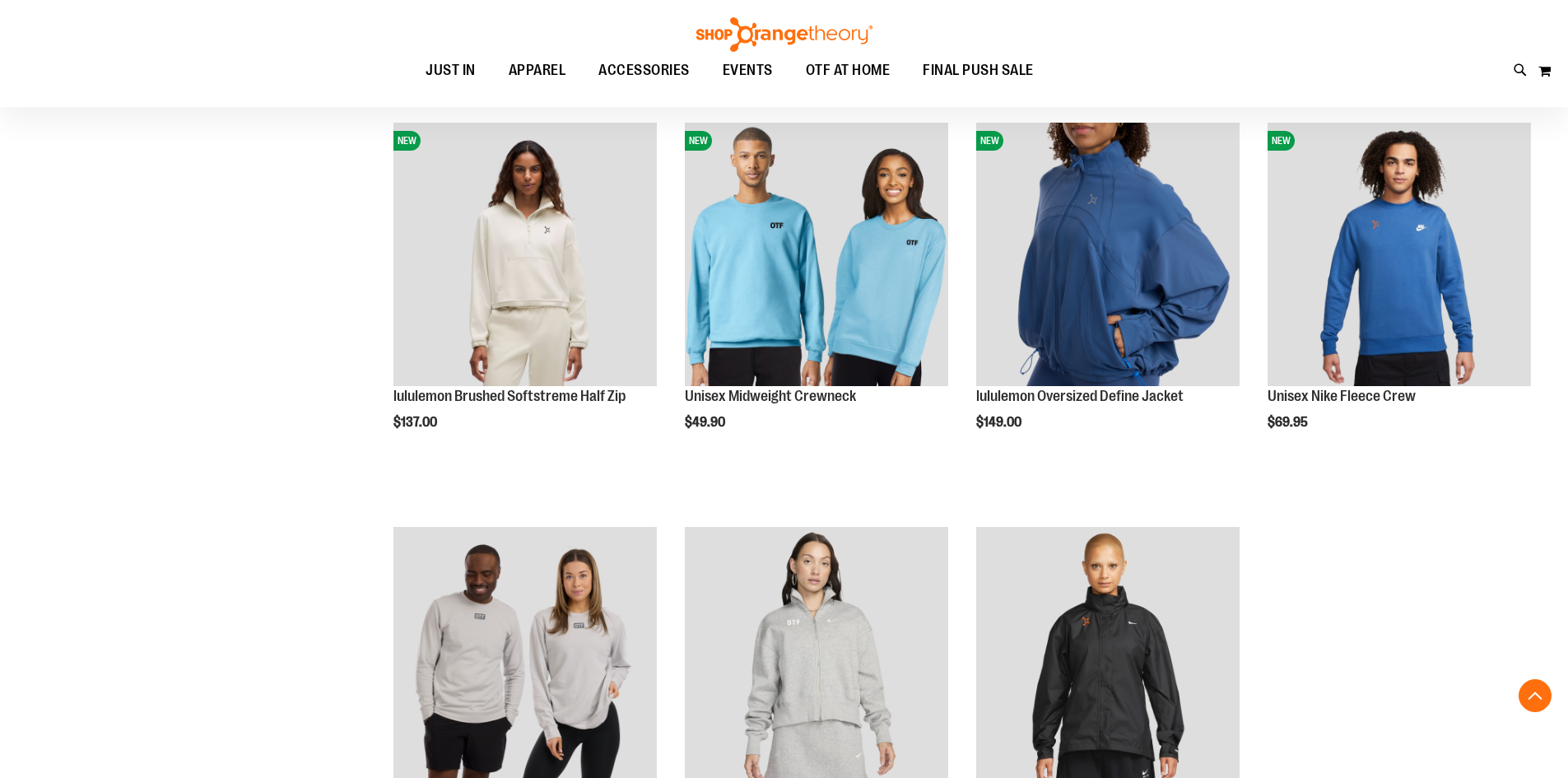
scroll to position [3458, 0]
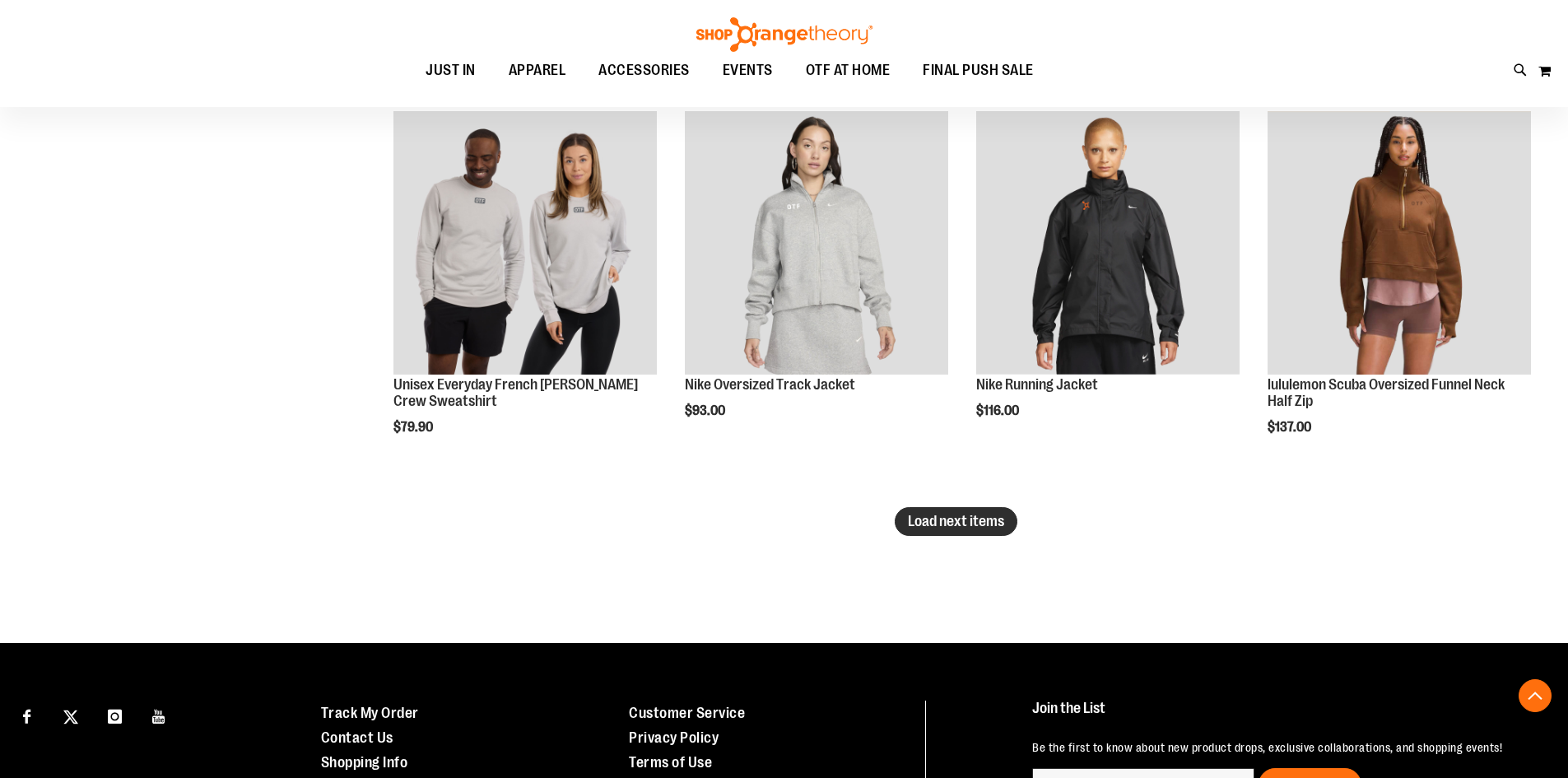
type input "**********"
click at [959, 518] on span "Load next items" at bounding box center [957, 521] width 96 height 16
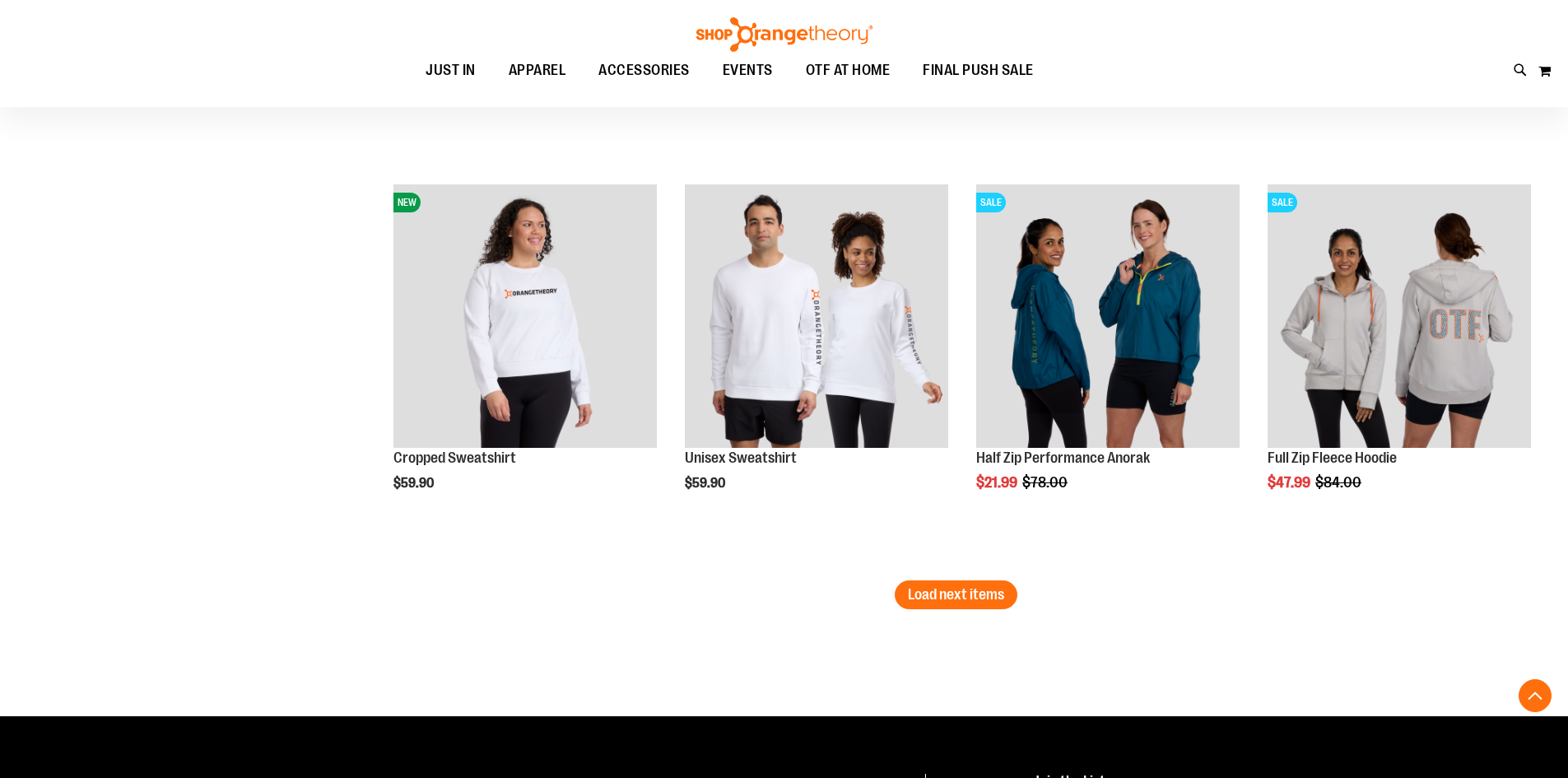
scroll to position [4611, 0]
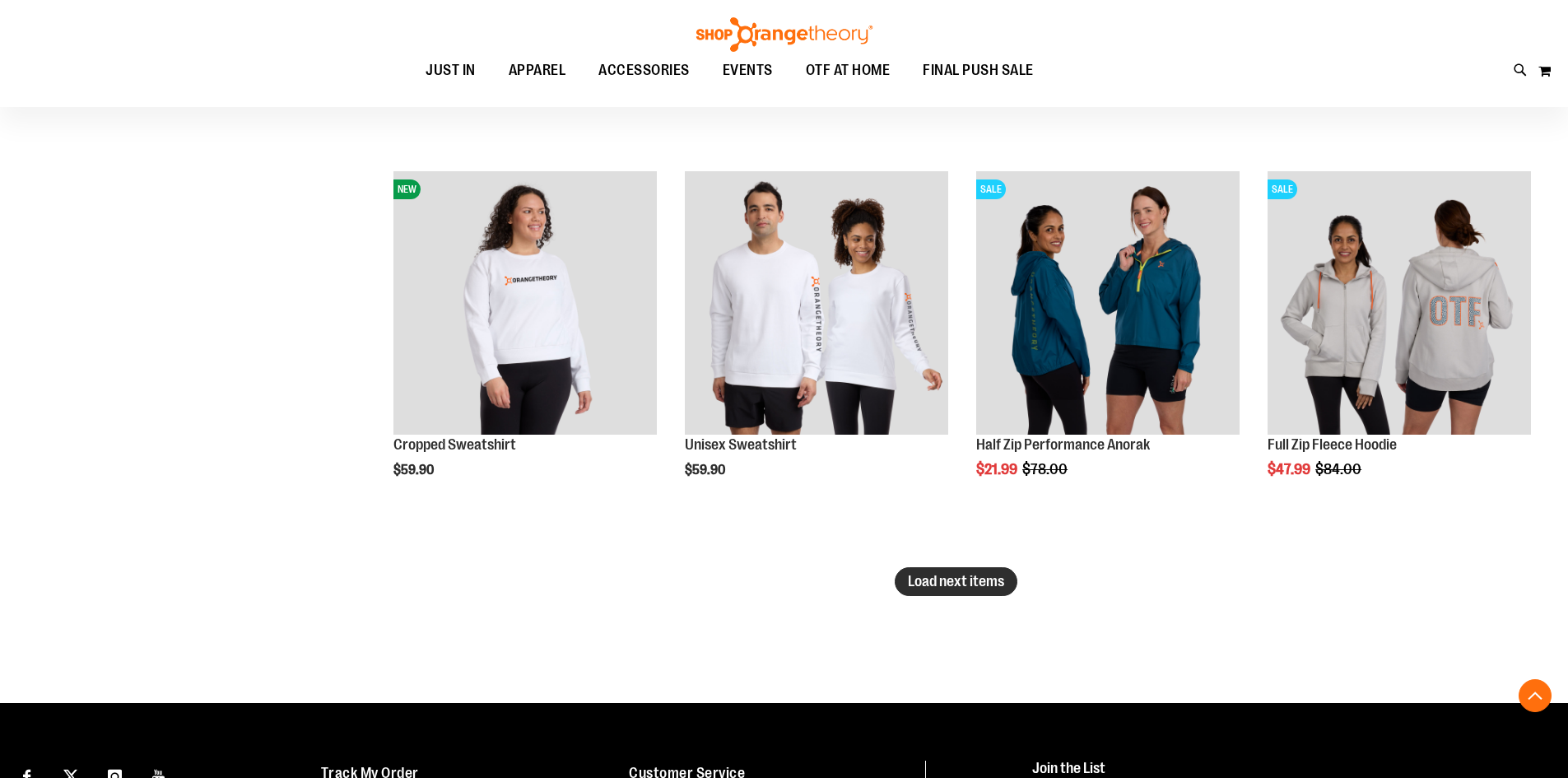
click at [960, 590] on button "Load next items" at bounding box center [957, 582] width 123 height 29
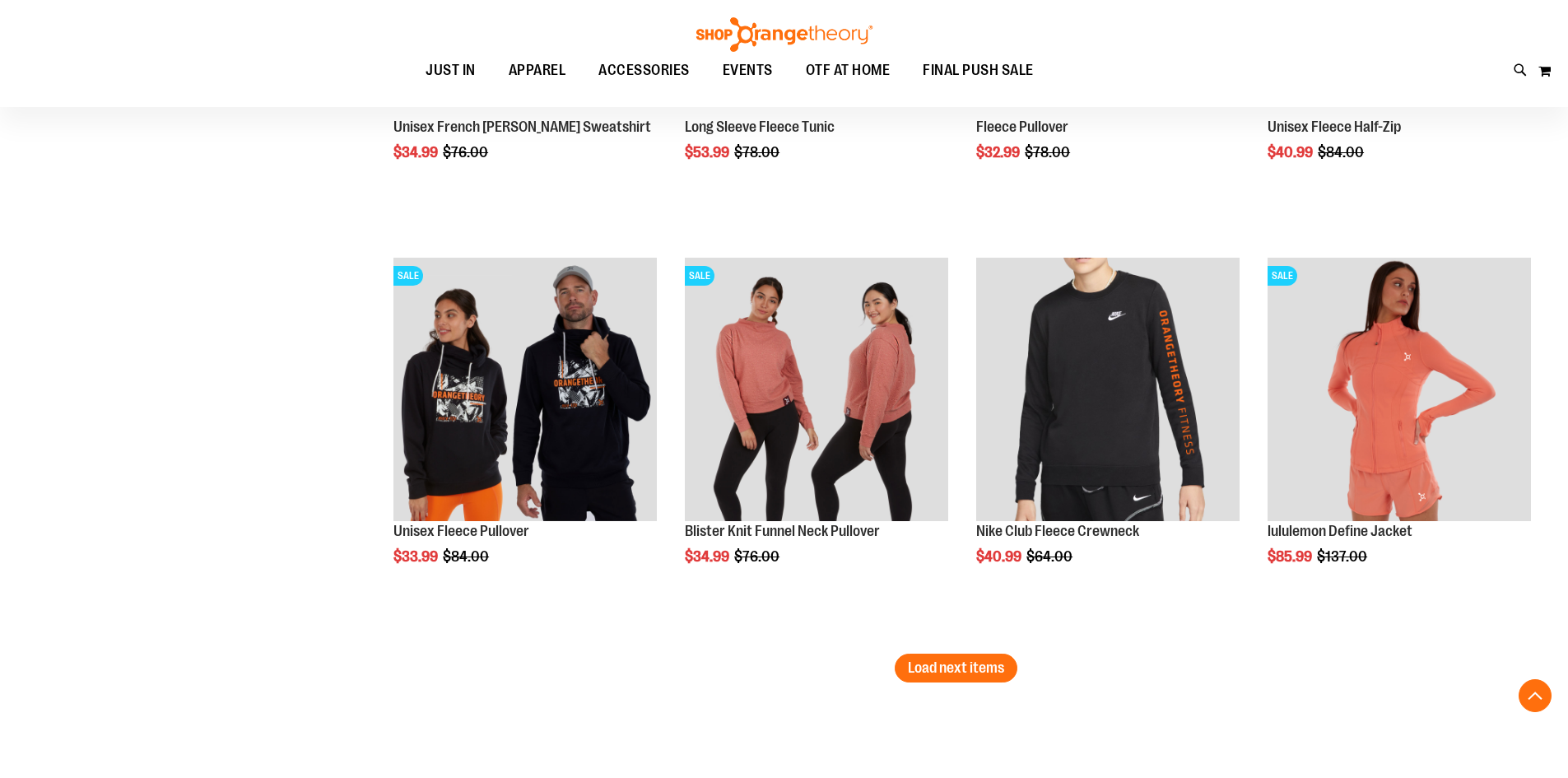
scroll to position [5764, 0]
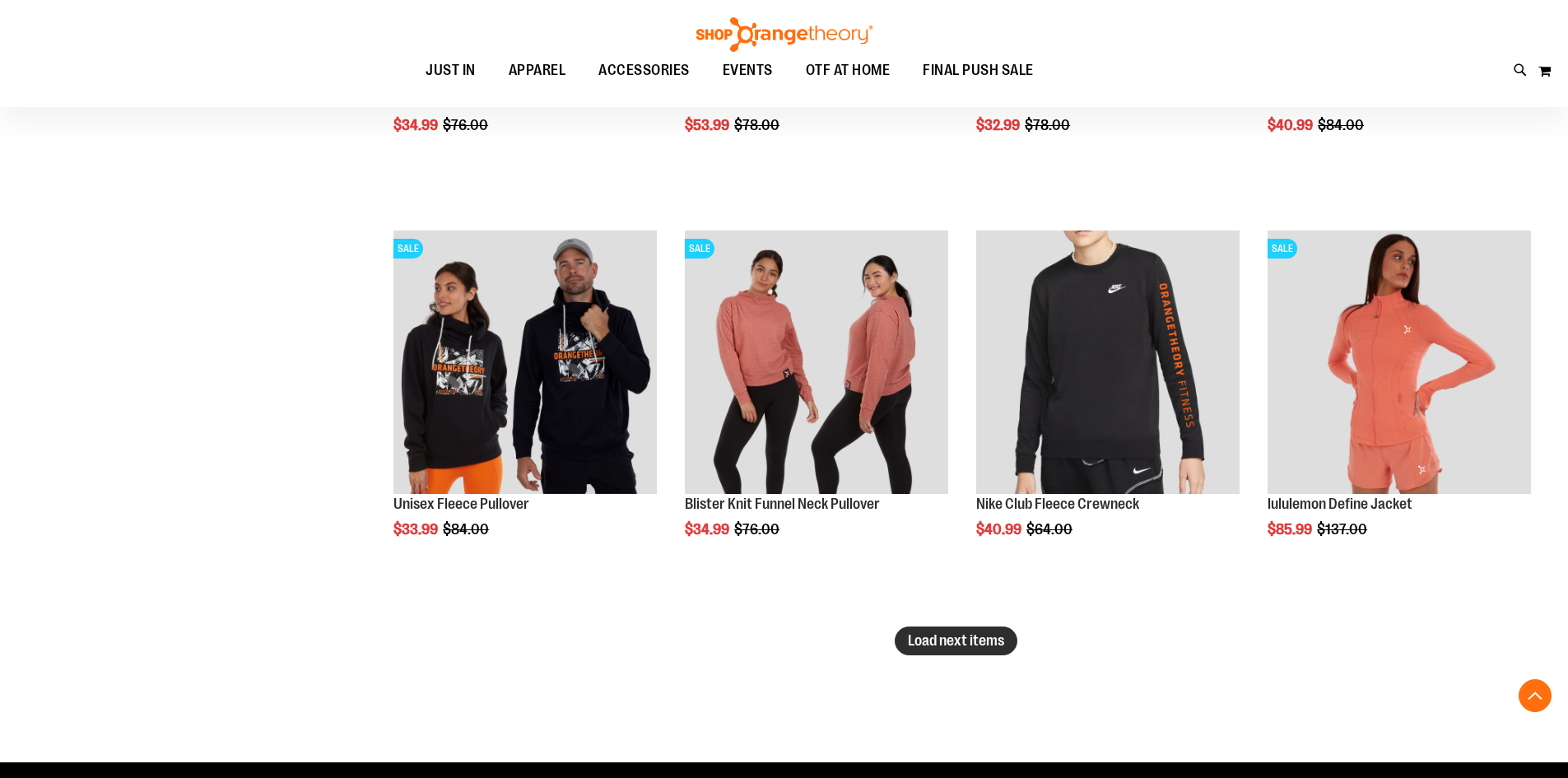
click at [944, 636] on span "Load next items" at bounding box center [957, 640] width 96 height 16
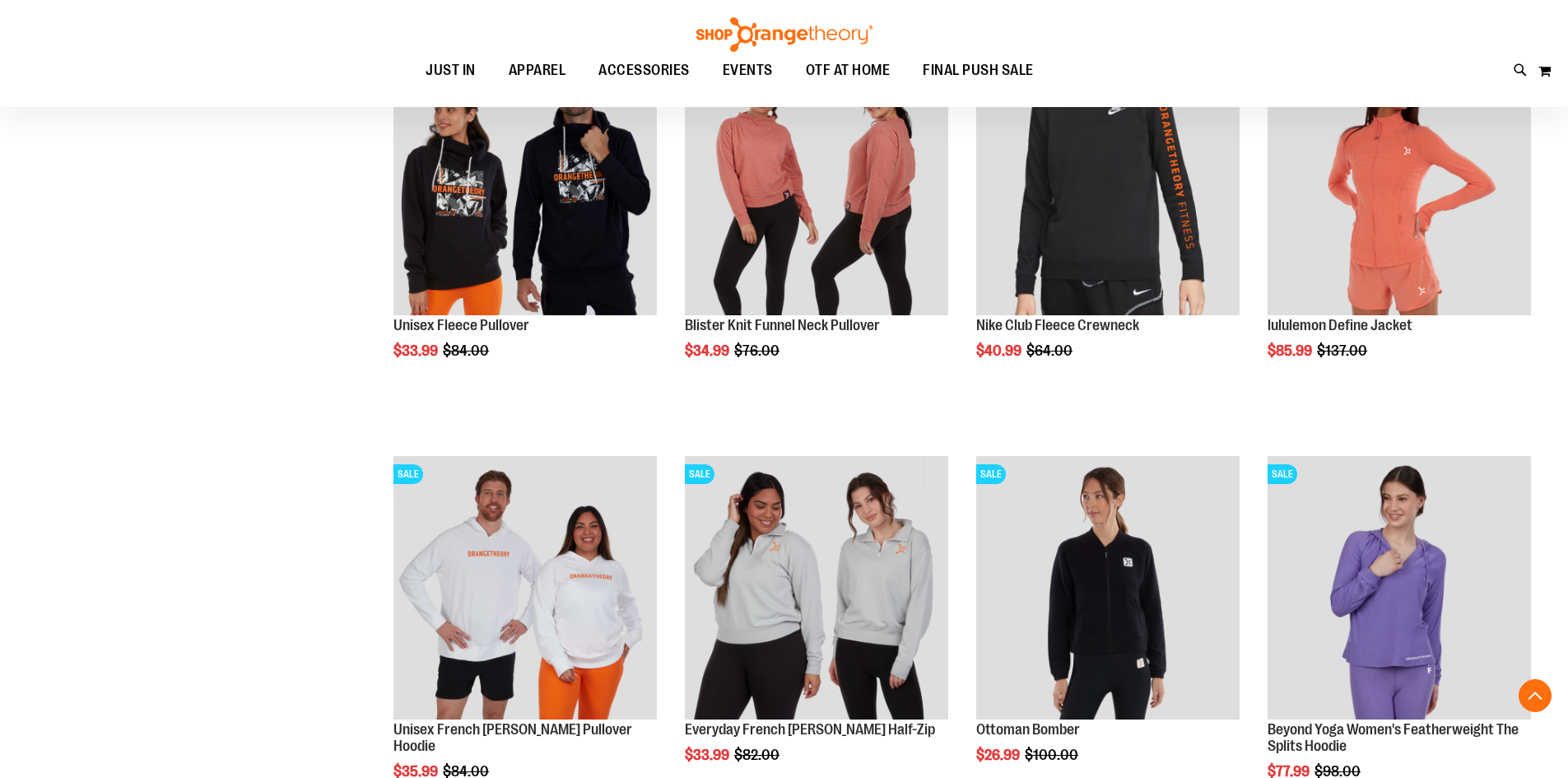
scroll to position [5929, 0]
